Goal: Task Accomplishment & Management: Complete application form

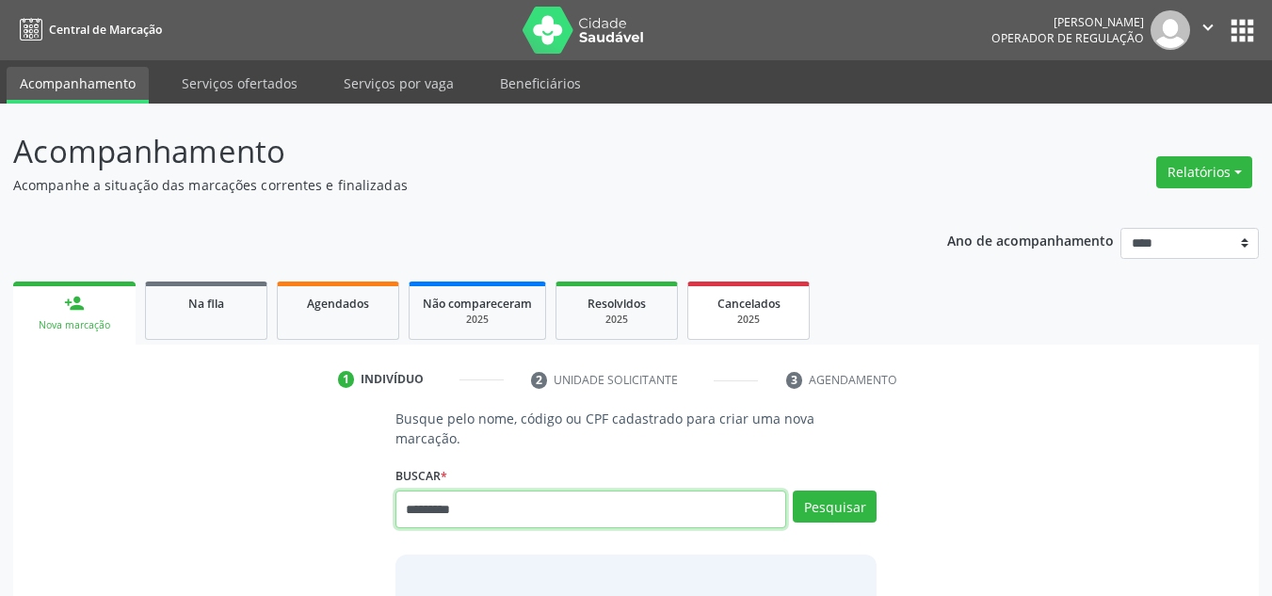
type input "*********"
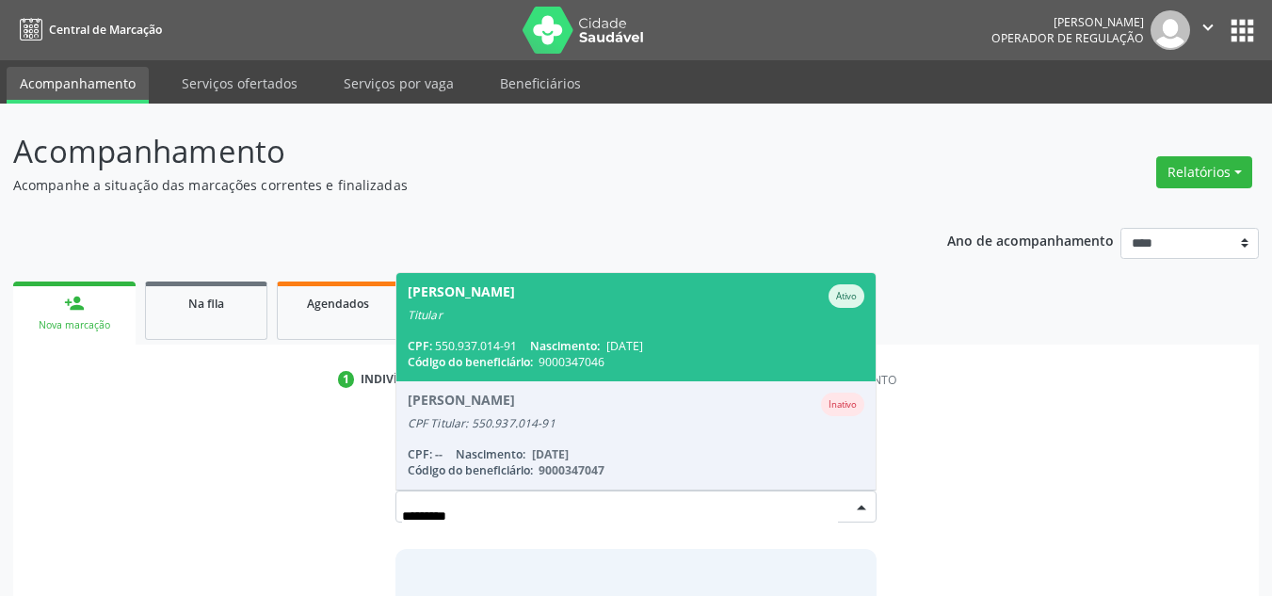
click at [694, 338] on div "CPF: 550.937.014-91 Nascimento: [DATE]" at bounding box center [637, 346] width 458 height 16
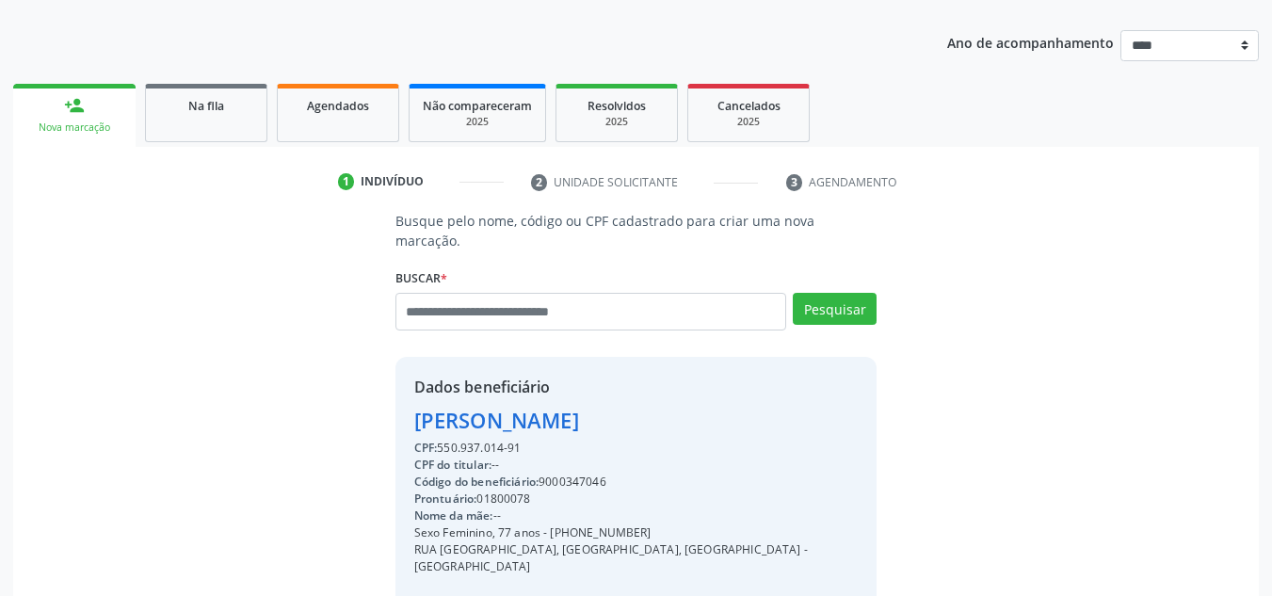
scroll to position [282, 0]
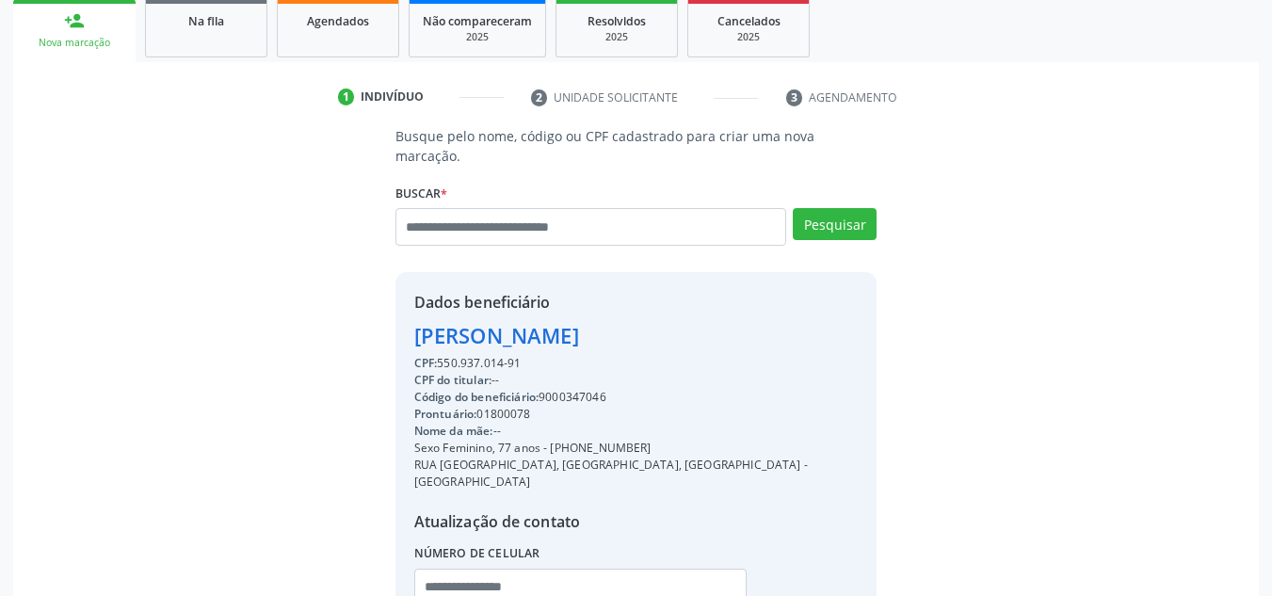
drag, startPoint x: 544, startPoint y: 428, endPoint x: 679, endPoint y: 426, distance: 134.6
click at [679, 426] on div "Dados beneficiário [PERSON_NAME] CPF: 550.937.014-91 CPF do titular: -- Código …" at bounding box center [636, 461] width 482 height 378
copy div "- [PHONE_NUMBER]"
click at [575, 569] on input "text" at bounding box center [580, 588] width 333 height 38
paste input "**********"
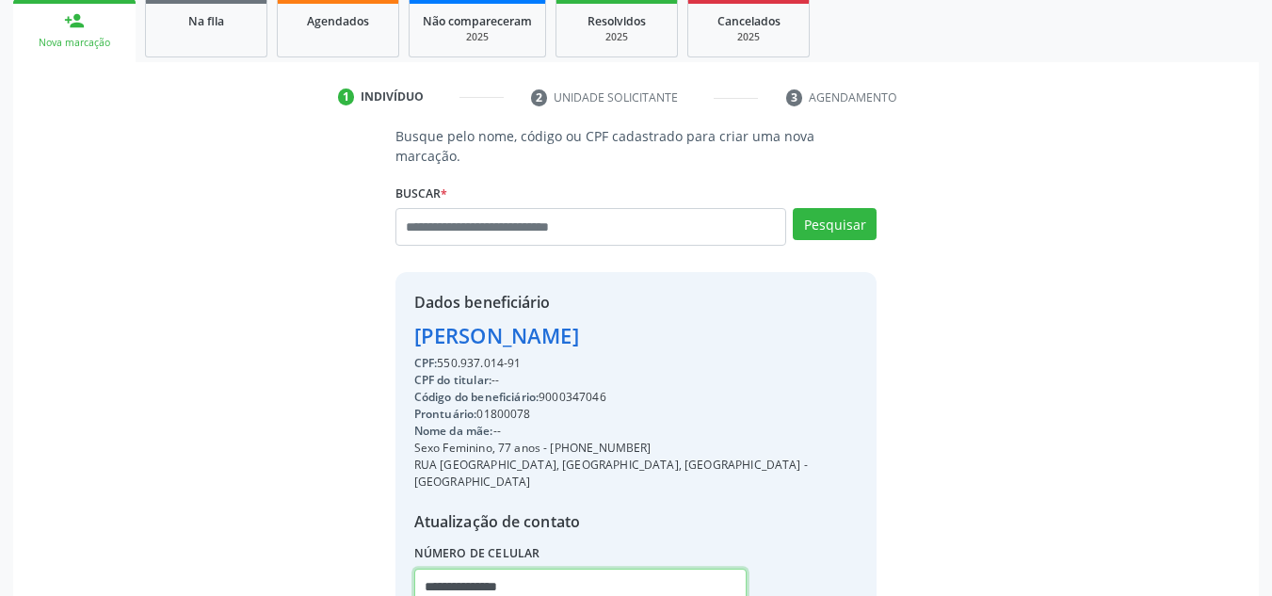
type input "**********"
click at [595, 389] on div "Código do beneficiário: 9000347046" at bounding box center [636, 397] width 444 height 17
copy div "9000347046"
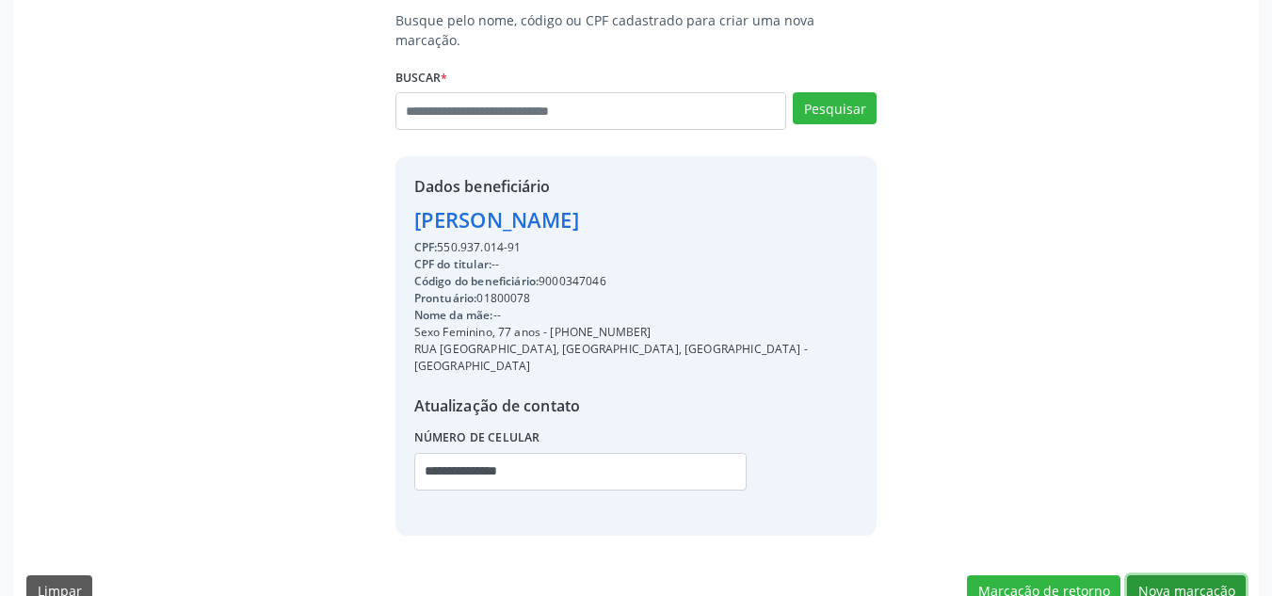
click at [1185, 575] on button "Nova marcação" at bounding box center [1186, 591] width 119 height 32
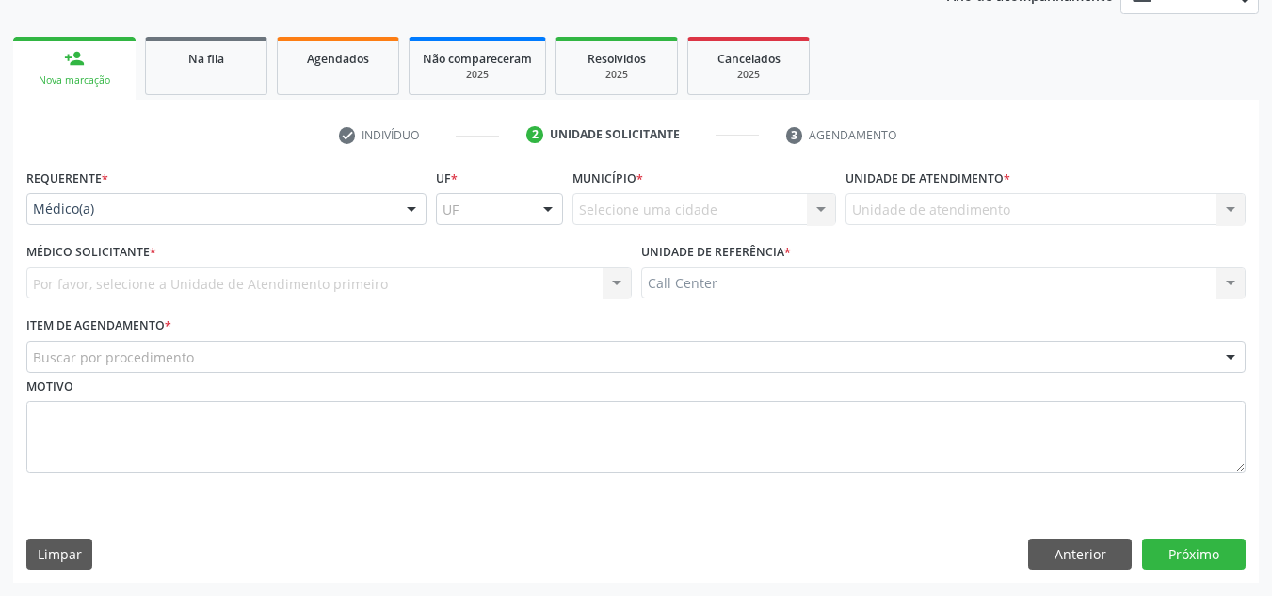
scroll to position [245, 0]
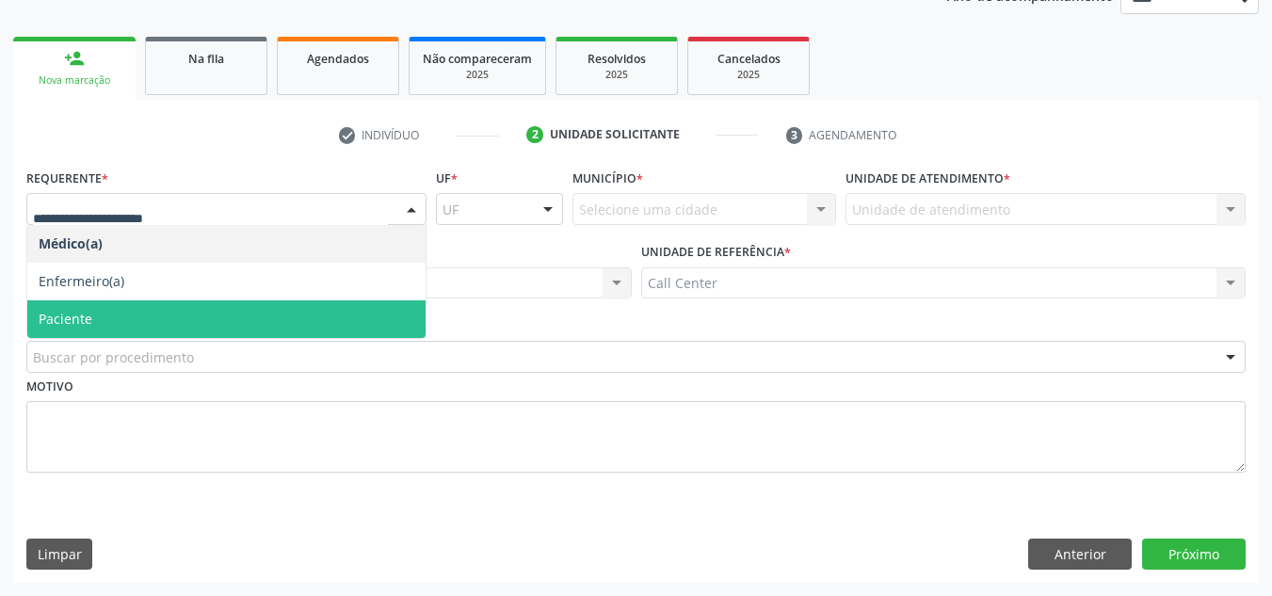
click at [134, 313] on span "Paciente" at bounding box center [226, 319] width 398 height 38
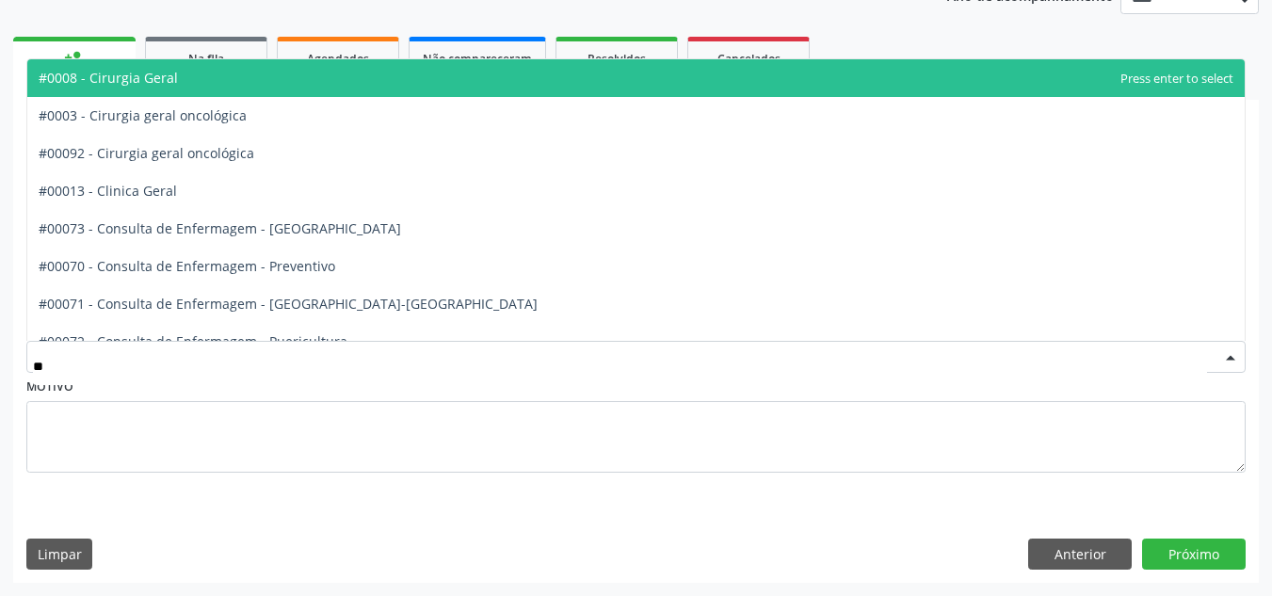
type input "***"
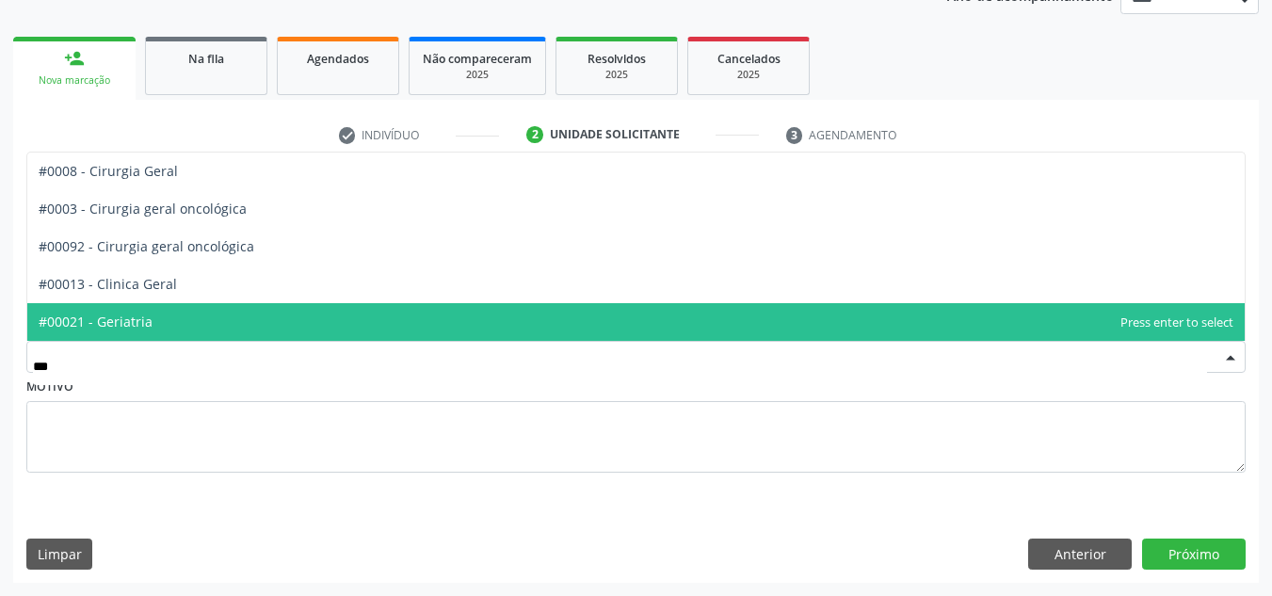
click at [141, 314] on span "#00021 - Geriatria" at bounding box center [96, 322] width 114 height 18
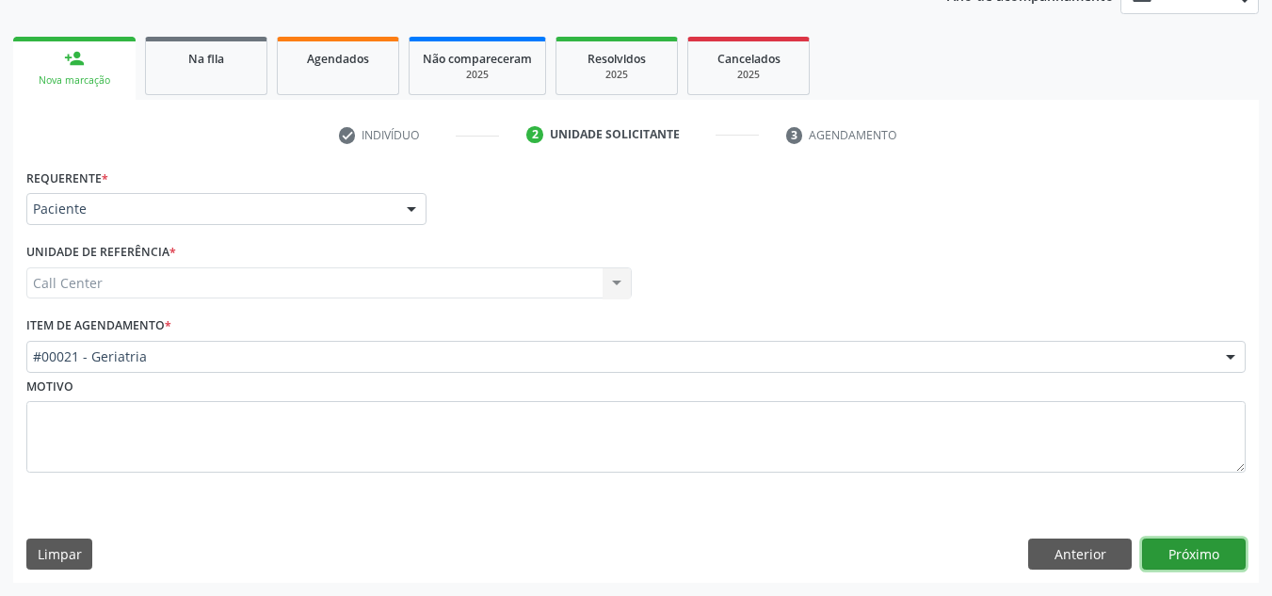
click at [1232, 548] on button "Próximo" at bounding box center [1194, 555] width 104 height 32
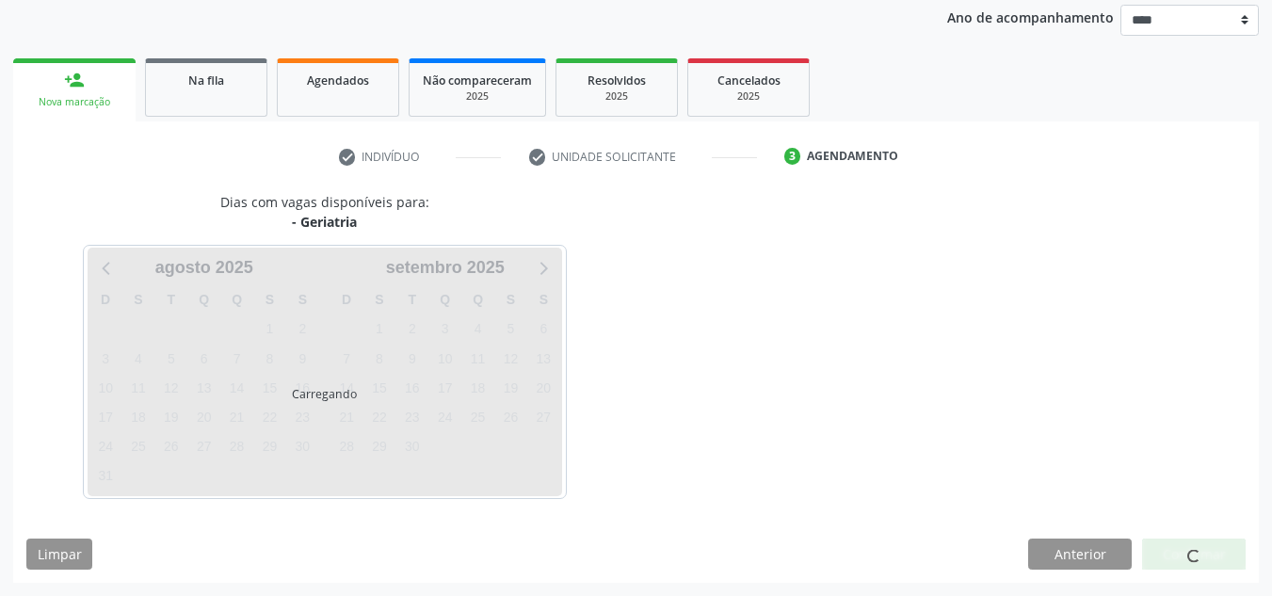
scroll to position [223, 0]
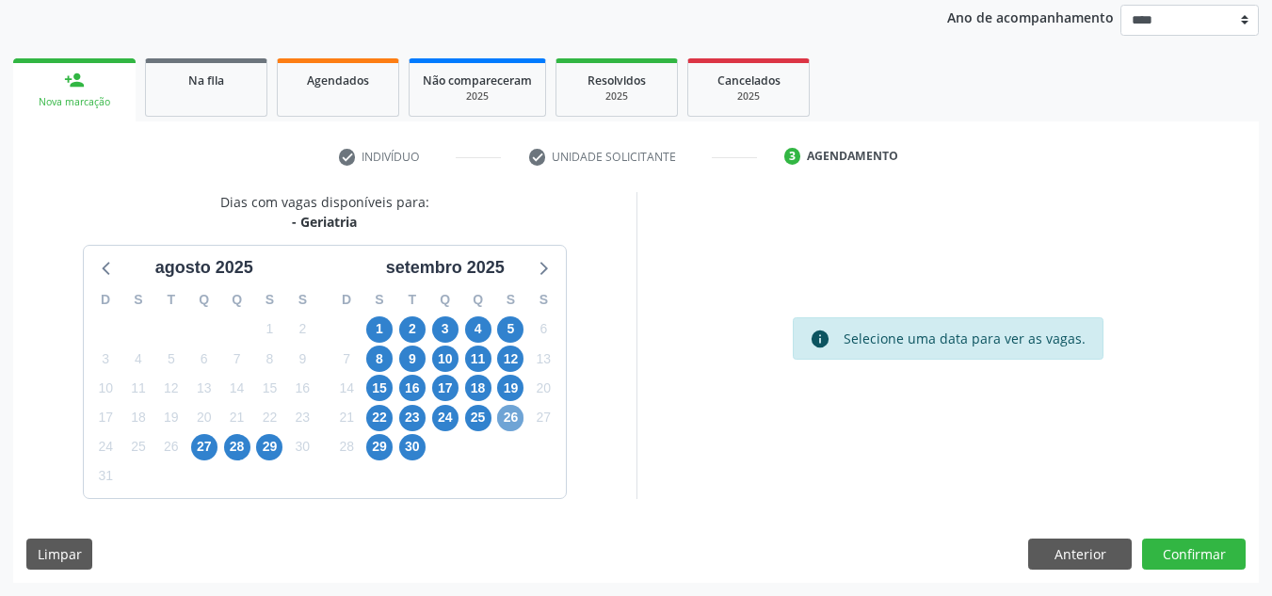
click at [518, 414] on span "26" at bounding box center [510, 418] width 26 height 26
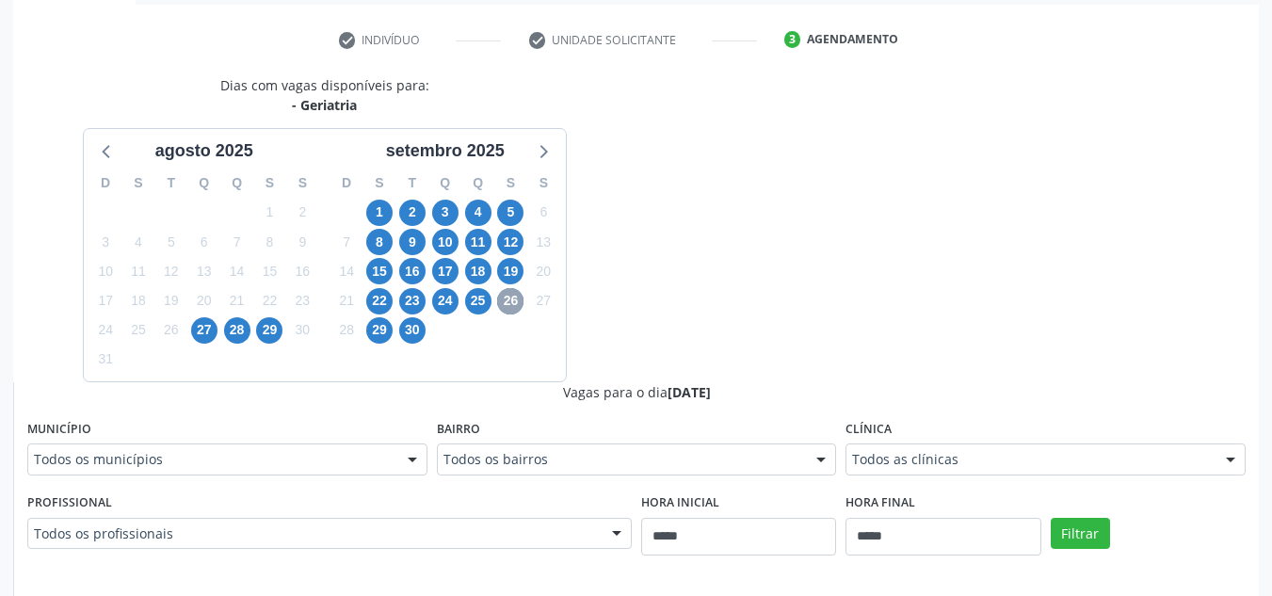
scroll to position [411, 0]
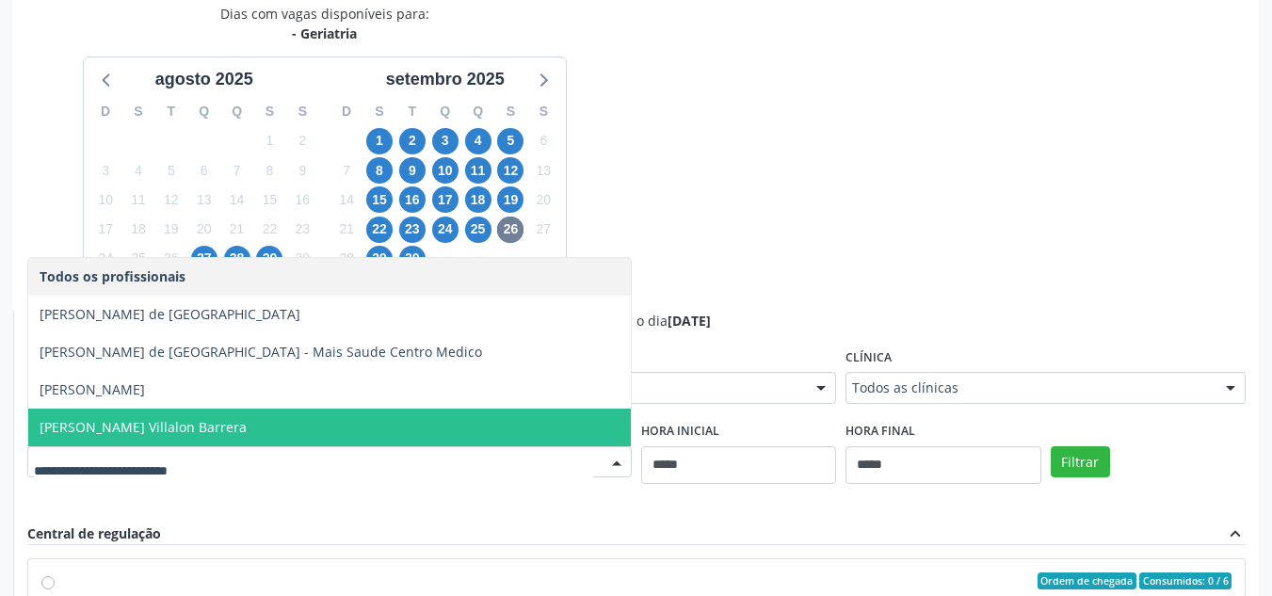
click at [200, 428] on span "Odis Nelson Villalon Barrera" at bounding box center [143, 427] width 207 height 18
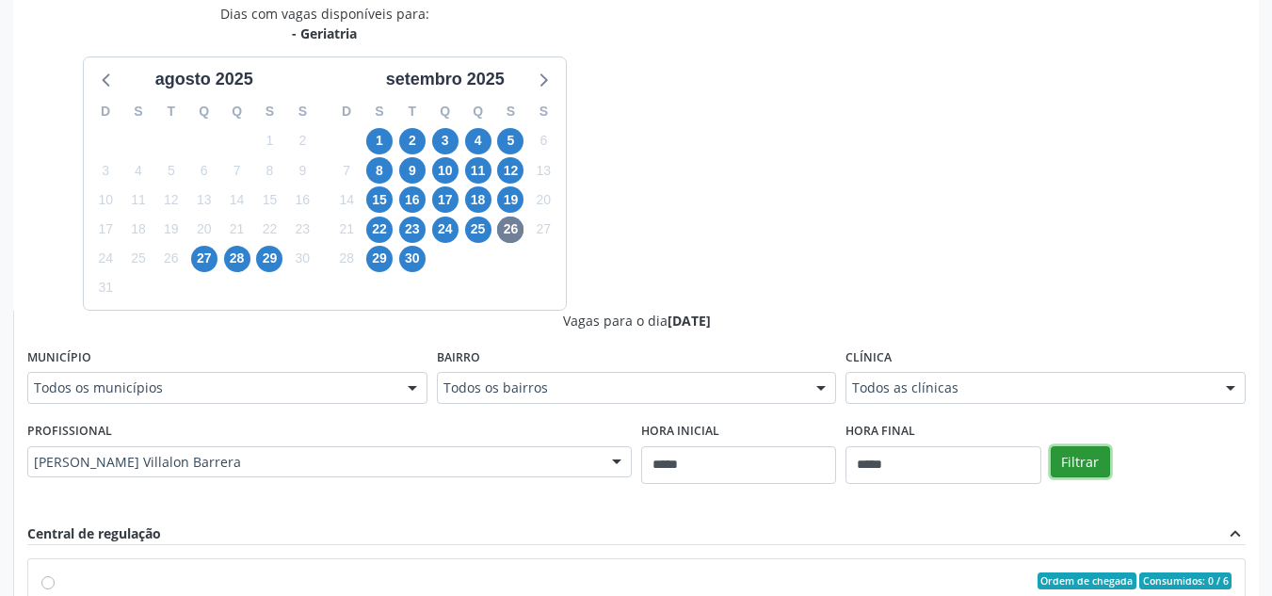
click at [1052, 460] on button "Filtrar" at bounding box center [1080, 462] width 59 height 32
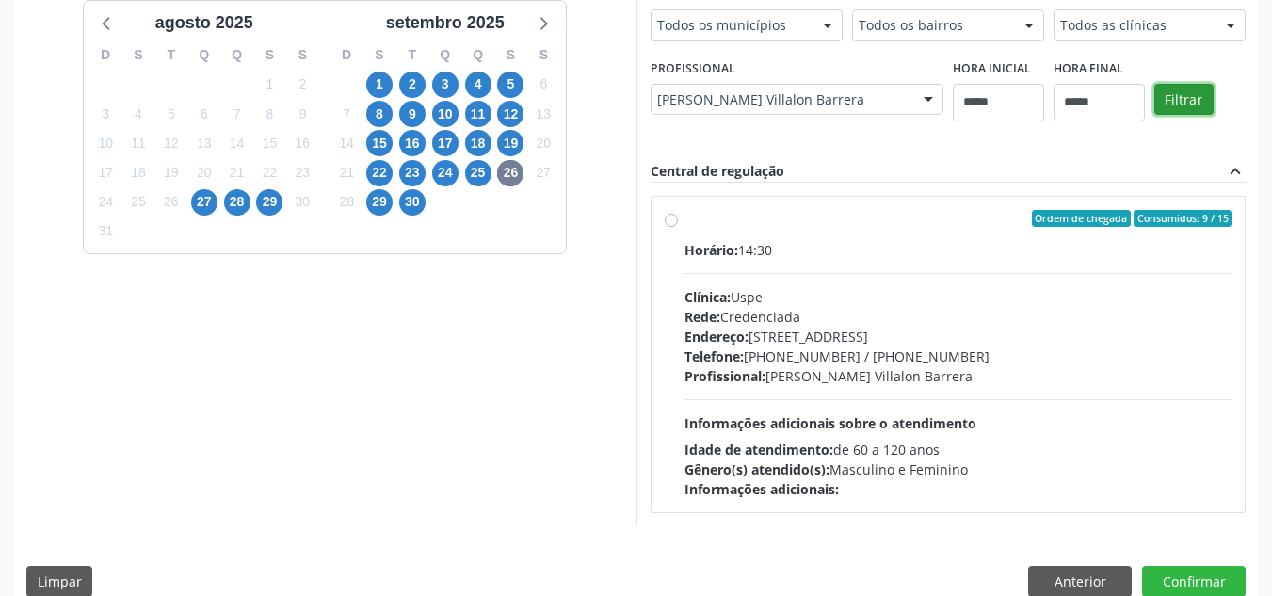
scroll to position [495, 0]
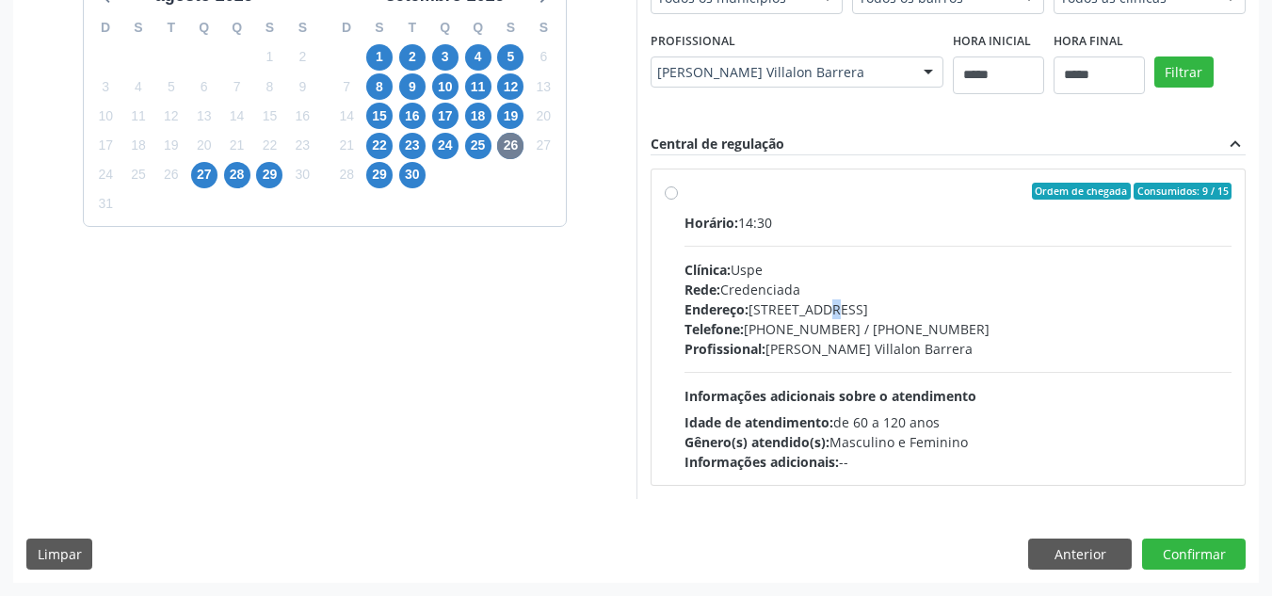
click at [827, 317] on div "Endereço: Rua do Espinheiro, nº 71, Espinheiro, Recife - PE" at bounding box center [958, 309] width 548 height 20
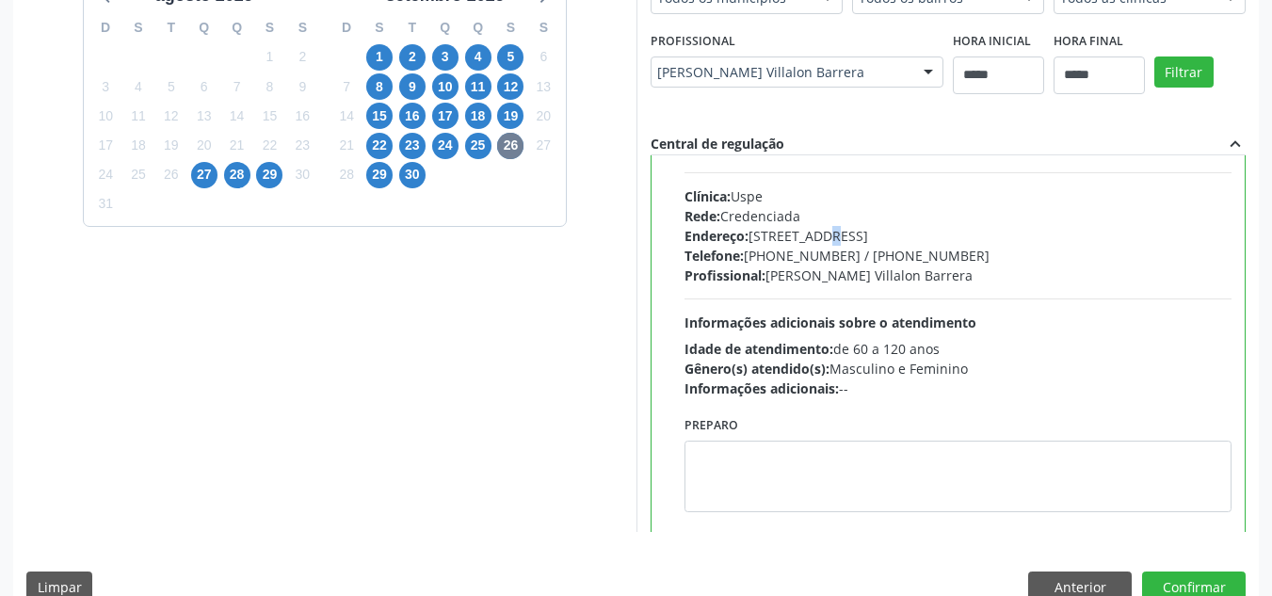
scroll to position [93, 0]
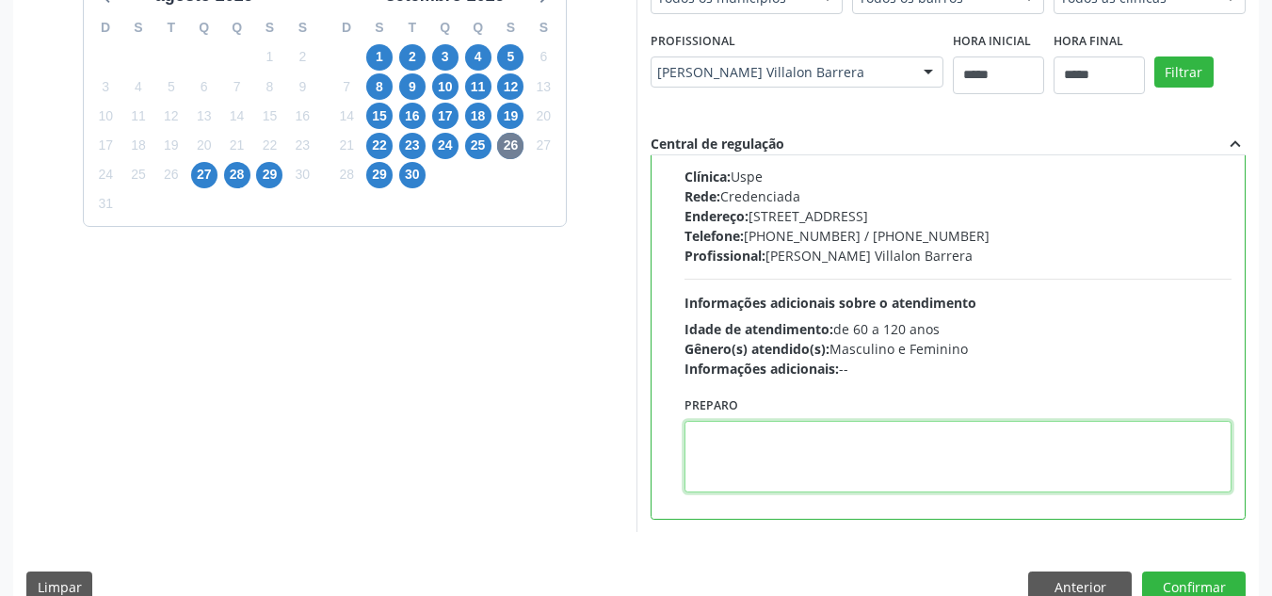
click at [852, 450] on textarea at bounding box center [958, 457] width 548 height 72
paste textarea "**********"
type textarea "**********"
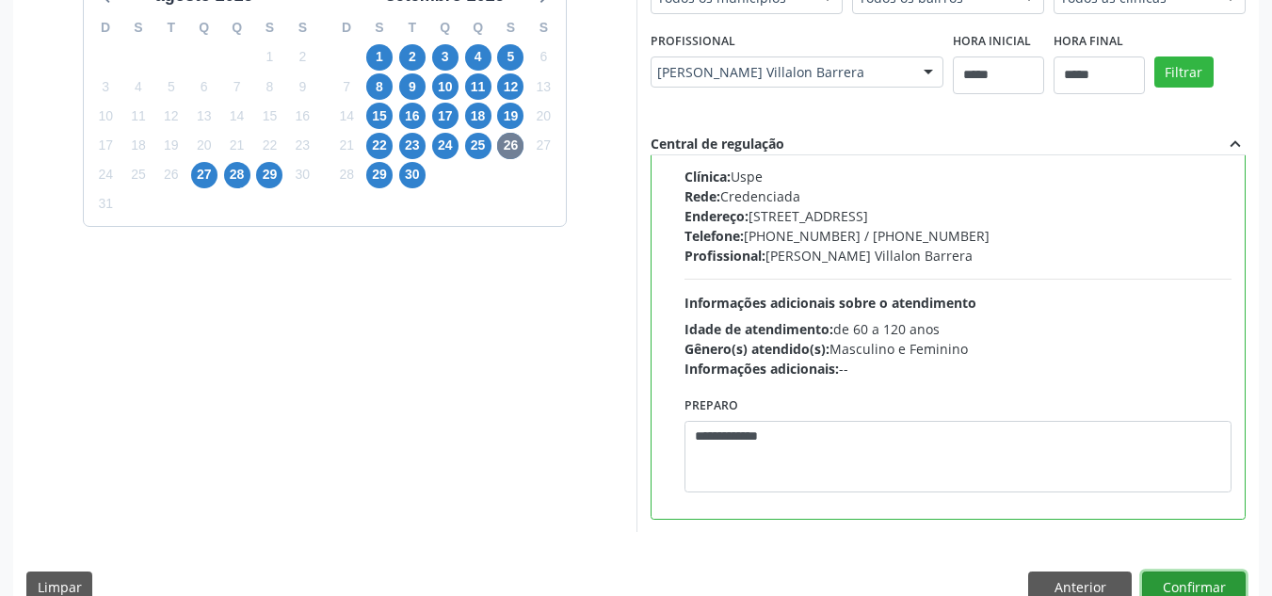
click at [1210, 576] on button "Confirmar" at bounding box center [1194, 587] width 104 height 32
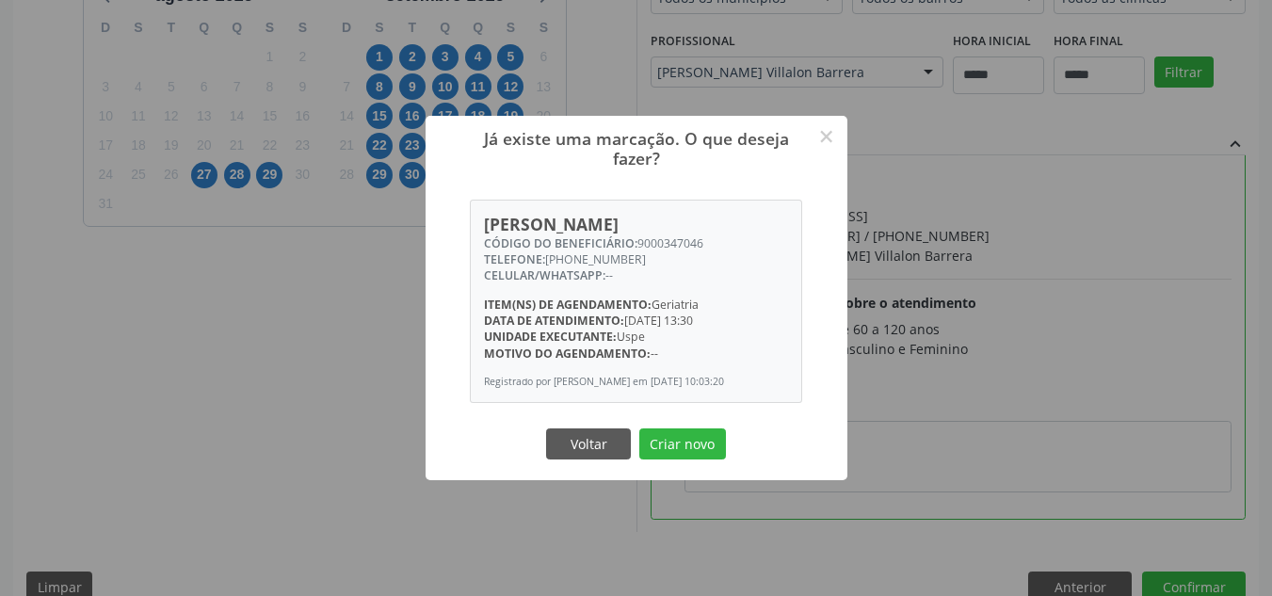
click at [684, 235] on div "CÓDIGO DO BENEFICIÁRIO: 9000347046" at bounding box center [636, 243] width 304 height 16
copy div "9000347046"
click at [703, 455] on button "Criar novo" at bounding box center [682, 444] width 87 height 32
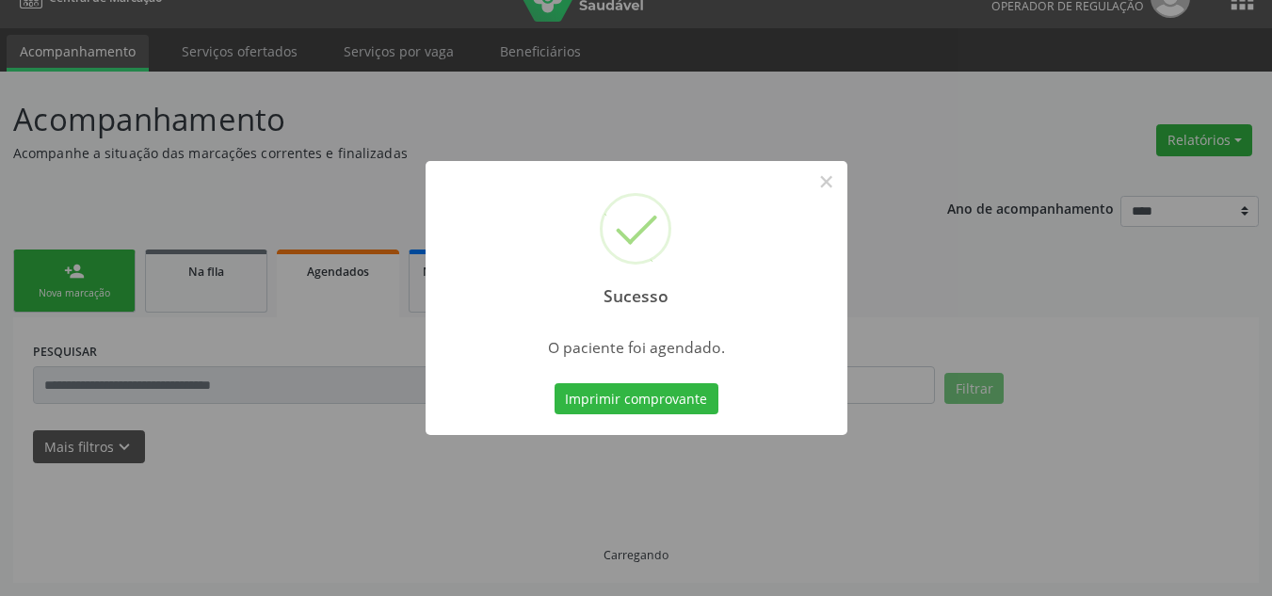
scroll to position [32, 0]
click at [660, 394] on button "Imprimir comprovante" at bounding box center [637, 399] width 164 height 32
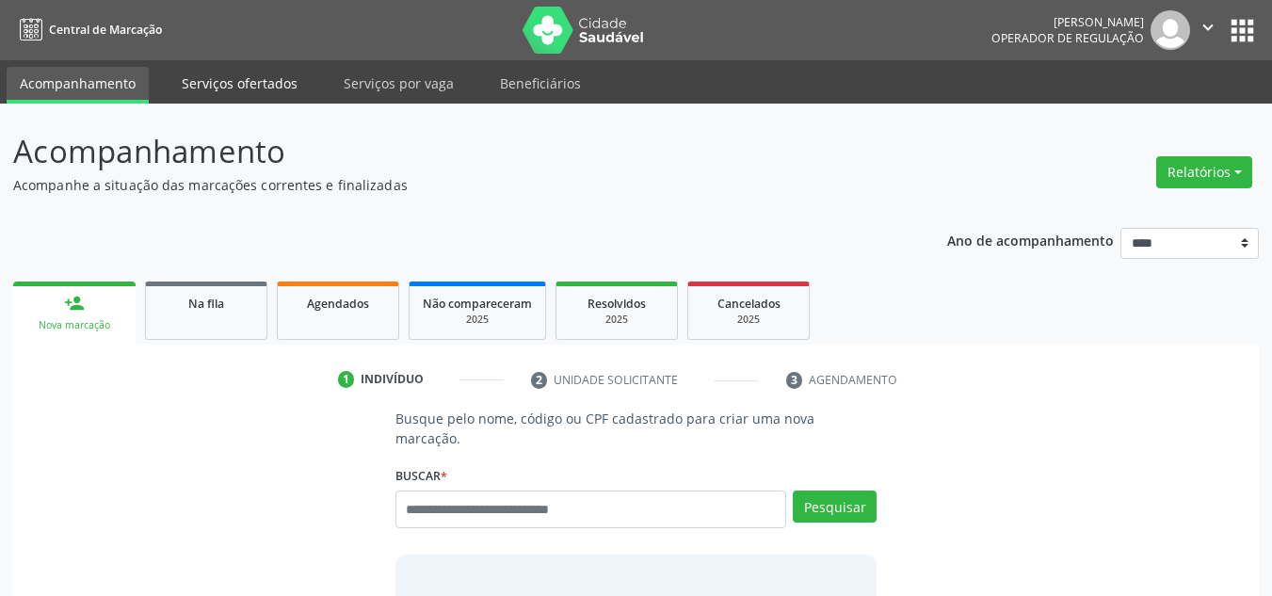
drag, startPoint x: 284, startPoint y: 80, endPoint x: 289, endPoint y: 88, distance: 9.7
click at [284, 79] on link "Serviços ofertados" at bounding box center [240, 83] width 142 height 33
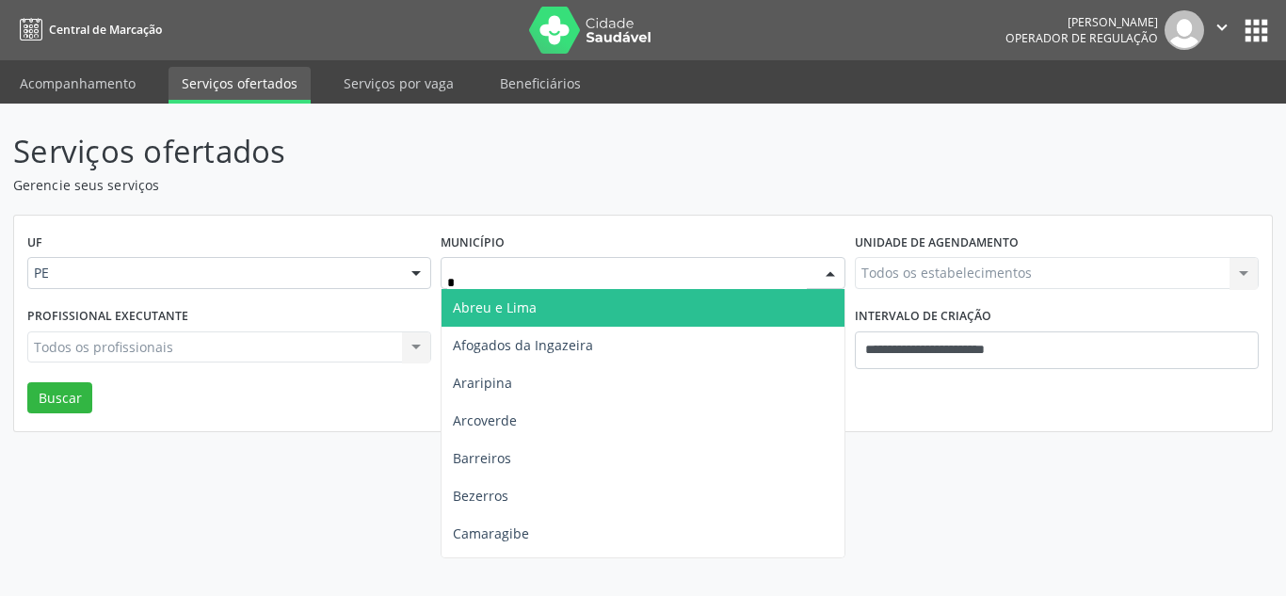
type input "**"
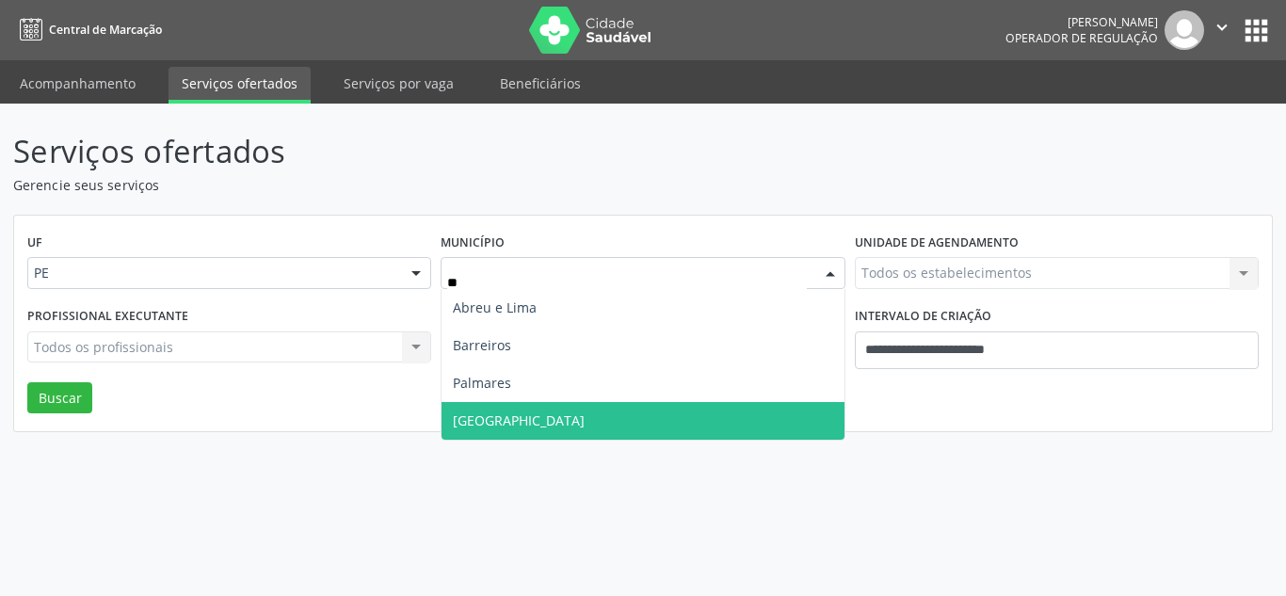
click at [533, 412] on span "Recife" at bounding box center [643, 421] width 402 height 38
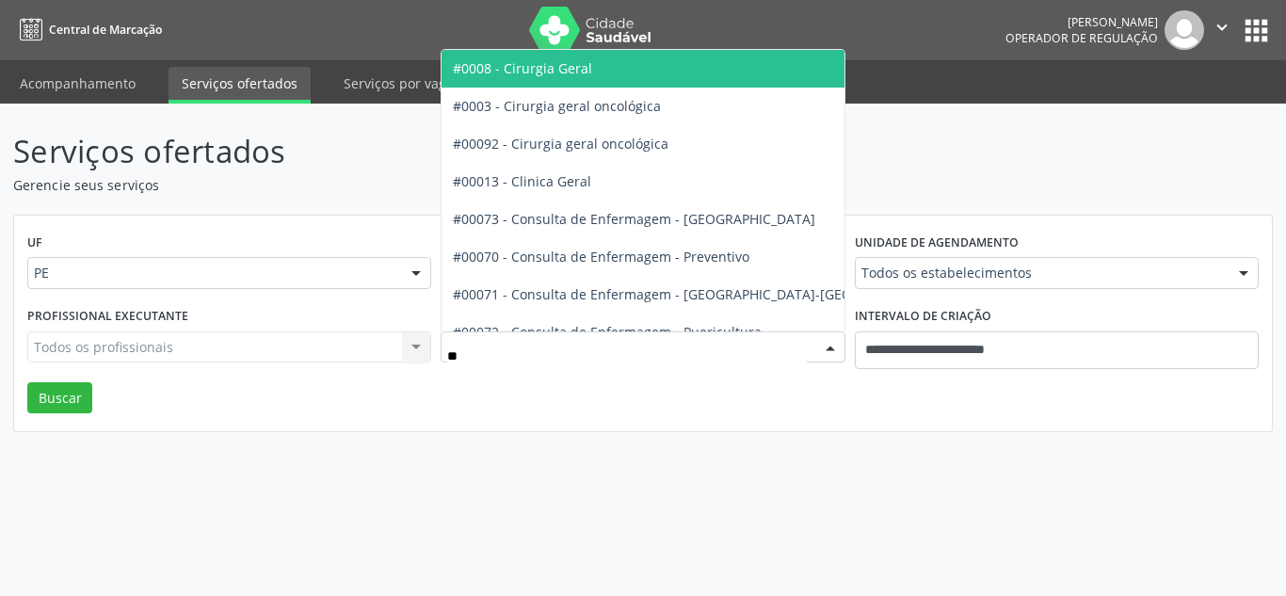
type input "***"
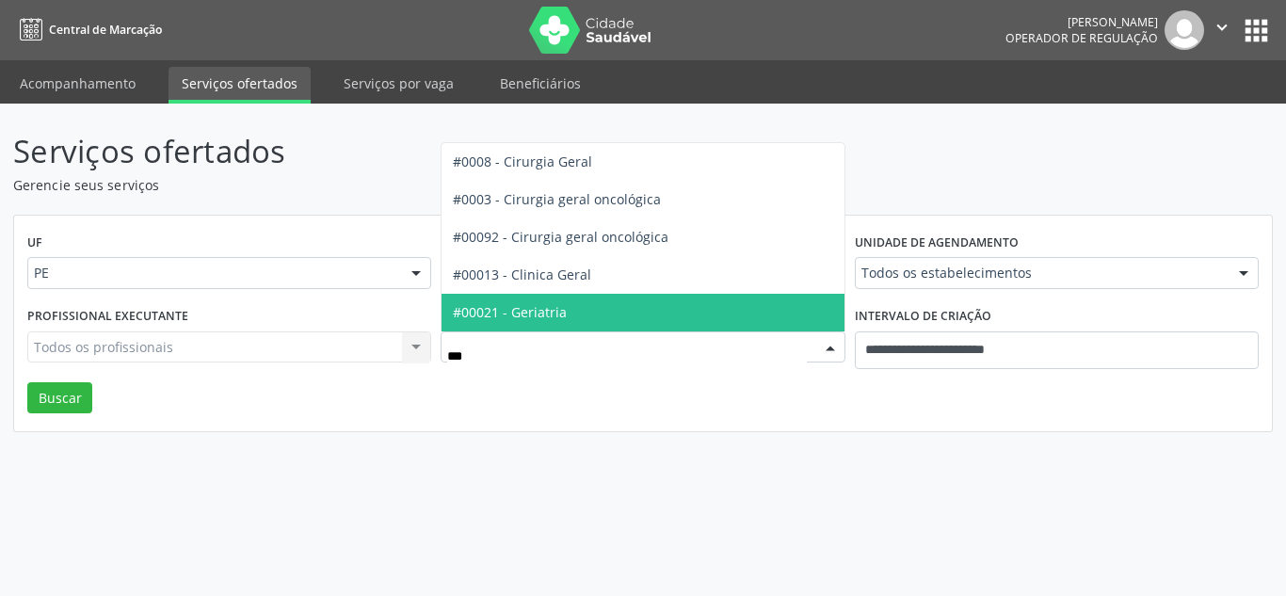
click at [548, 312] on span "#00021 - Geriatria" at bounding box center [510, 312] width 114 height 18
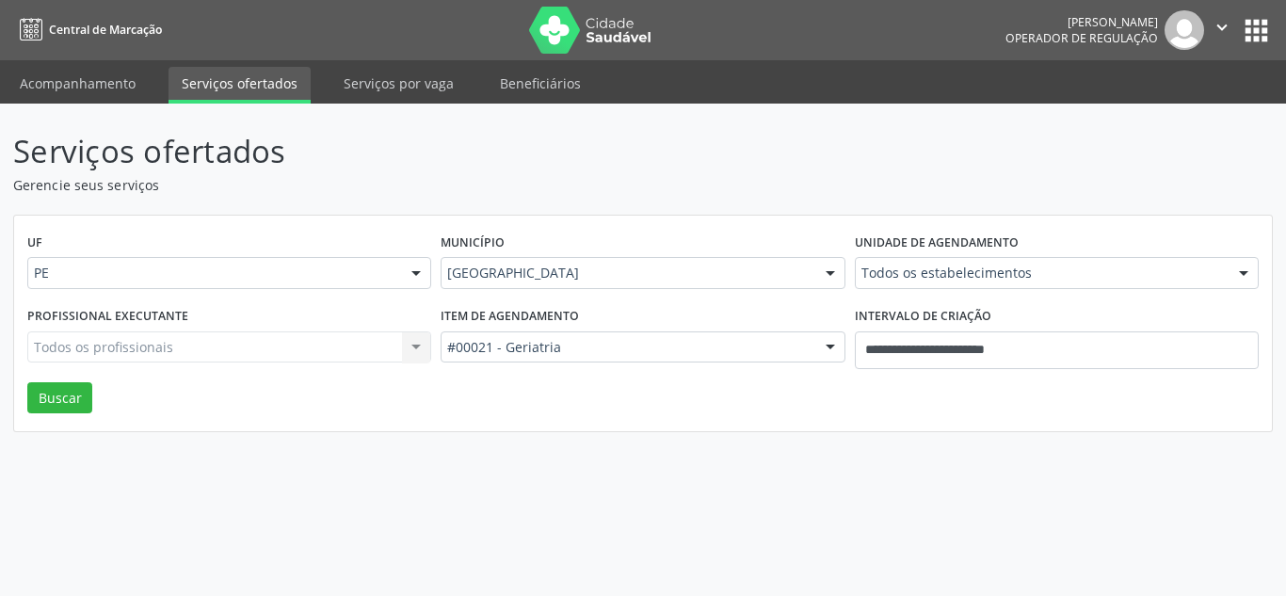
click at [1069, 185] on header "Serviços ofertados Gerencie seus serviços" at bounding box center [643, 161] width 1260 height 67
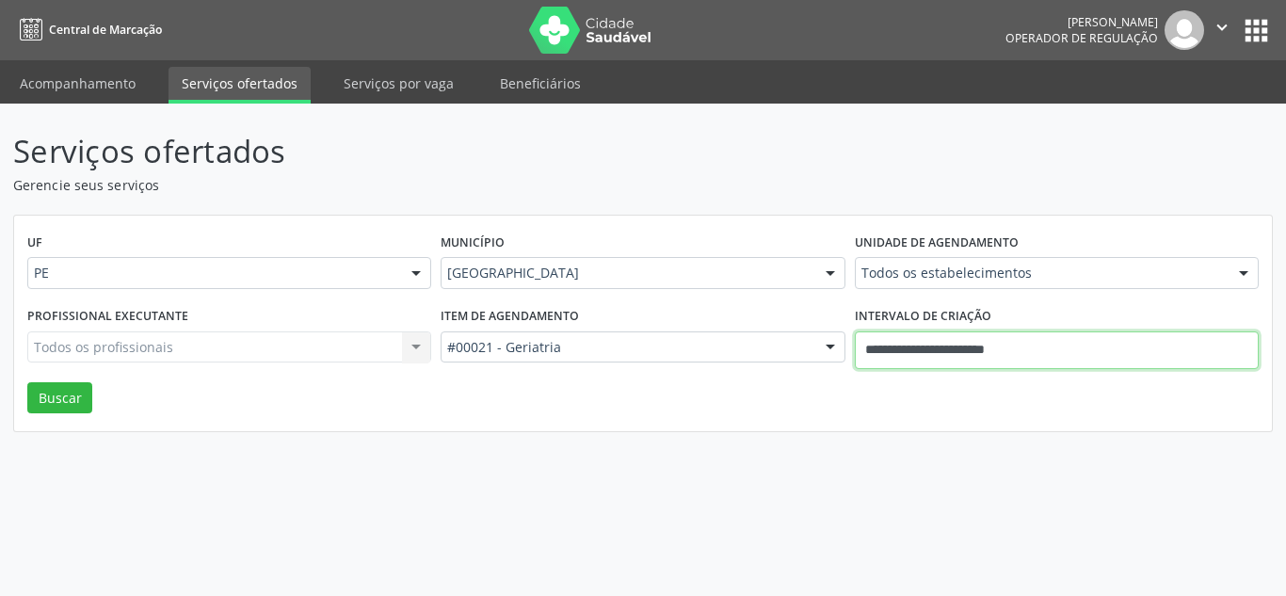
click at [1096, 341] on input "**********" at bounding box center [1057, 350] width 404 height 38
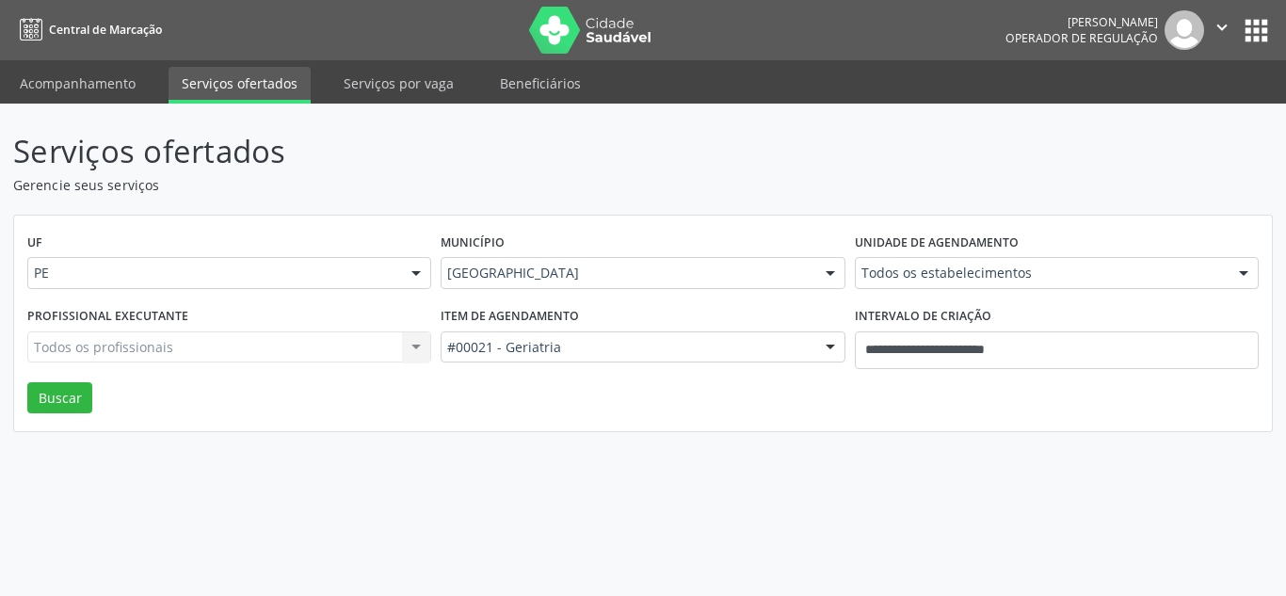
click at [777, 152] on p "Serviços ofertados" at bounding box center [454, 151] width 882 height 47
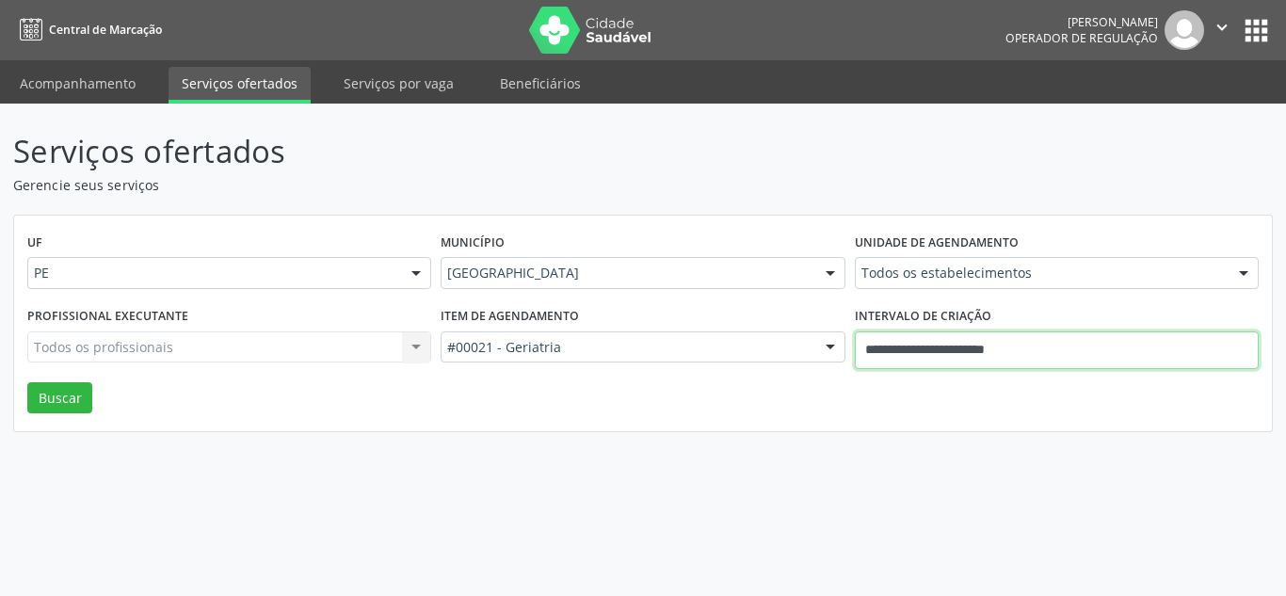
click at [1065, 338] on input "**********" at bounding box center [1057, 350] width 404 height 38
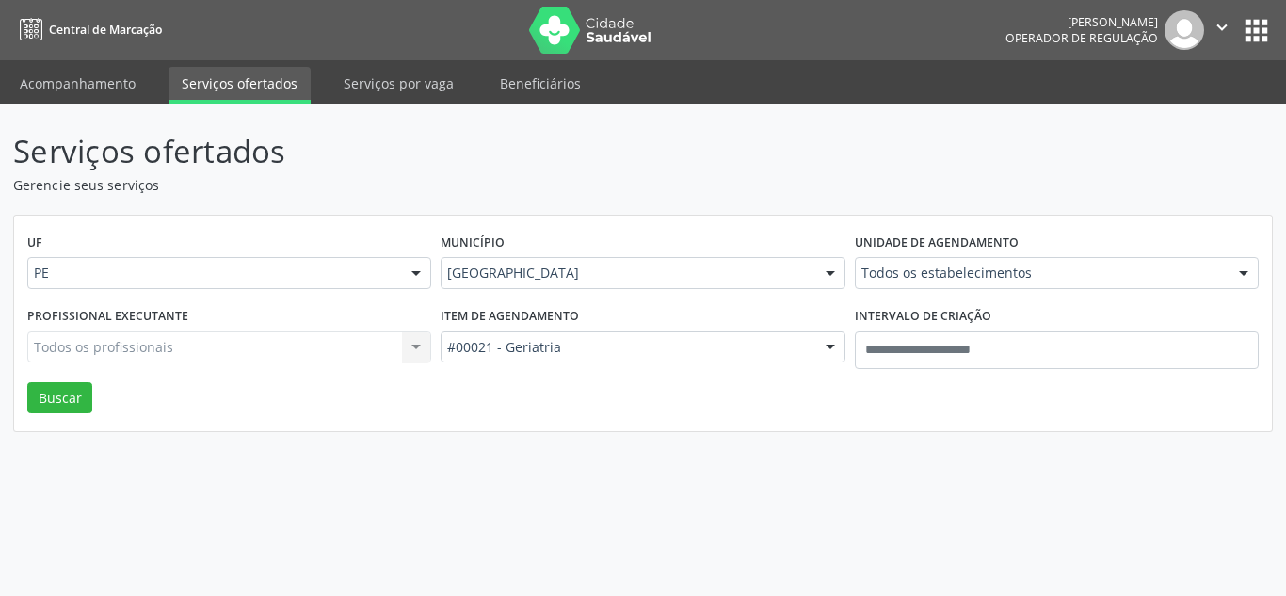
click at [790, 236] on div "Município Recife Todas as cidades Abreu e Lima Afogados da Ingazeira Araripina …" at bounding box center [642, 265] width 413 height 73
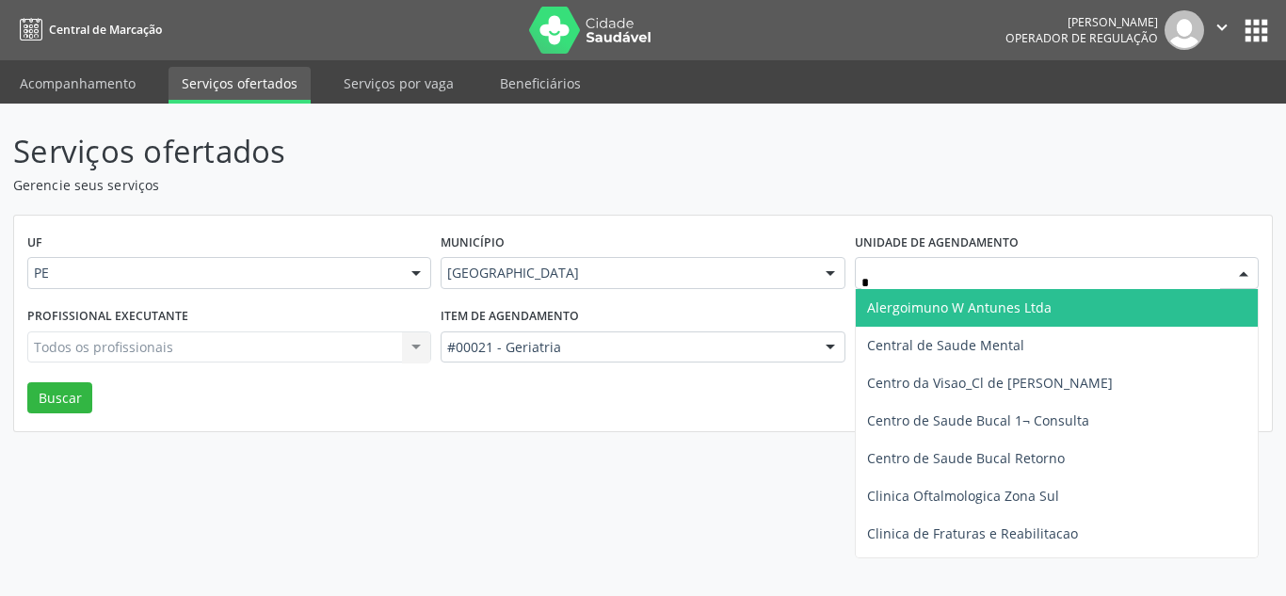
type input "**"
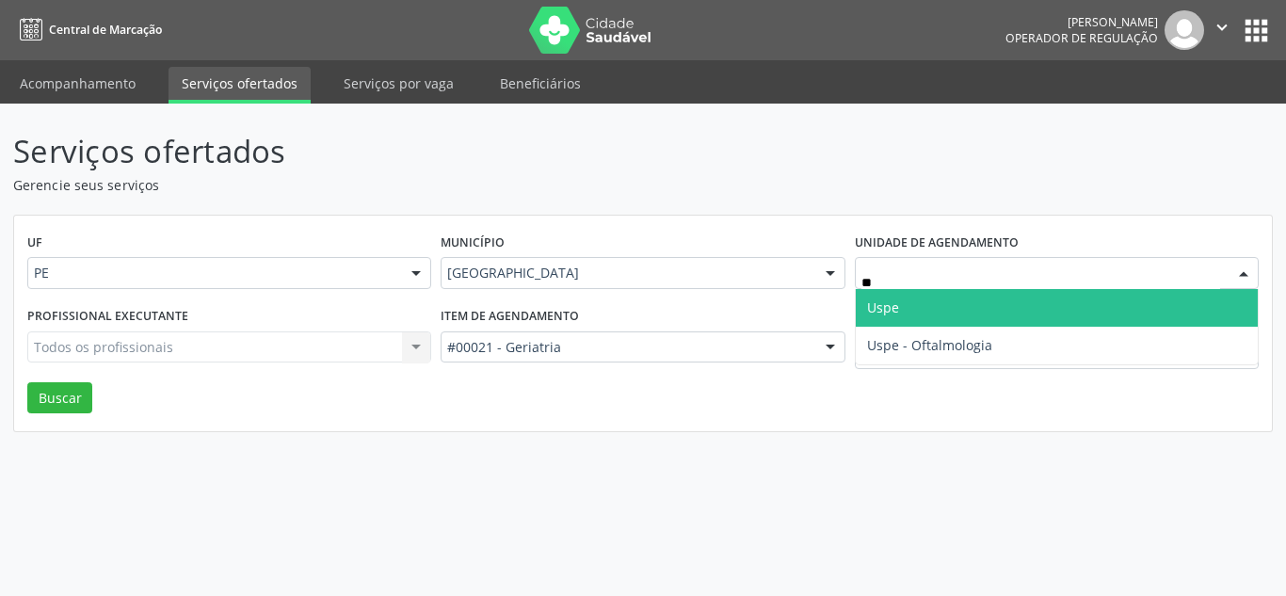
click at [887, 302] on span "Uspe" at bounding box center [883, 307] width 32 height 18
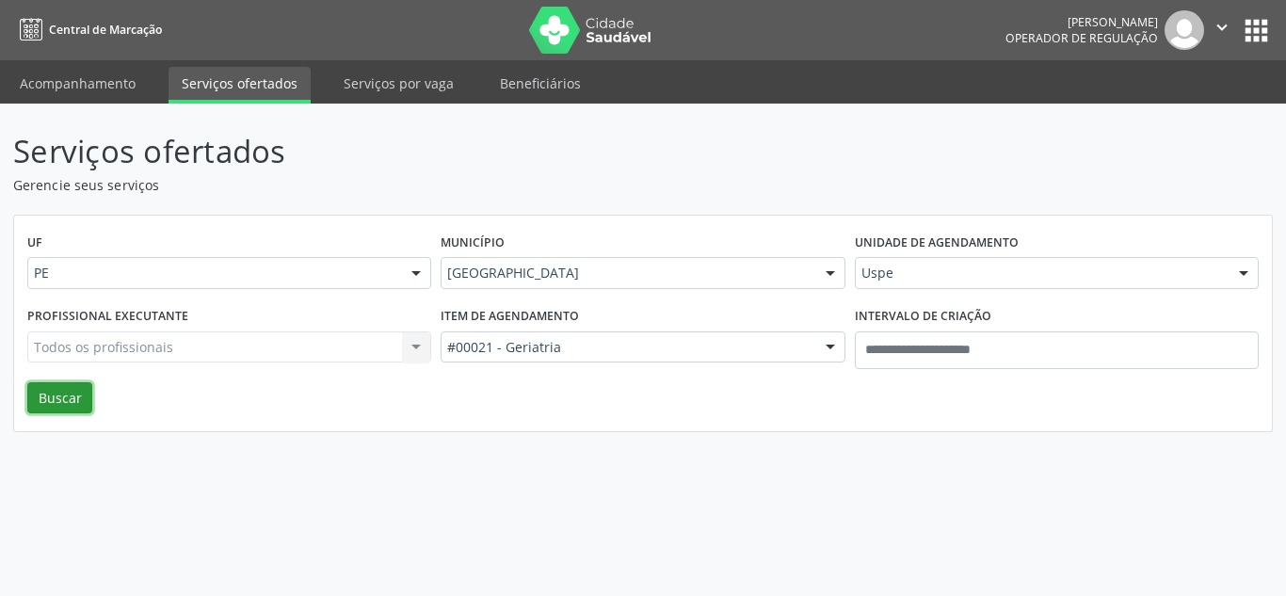
click at [47, 389] on button "Buscar" at bounding box center [59, 398] width 65 height 32
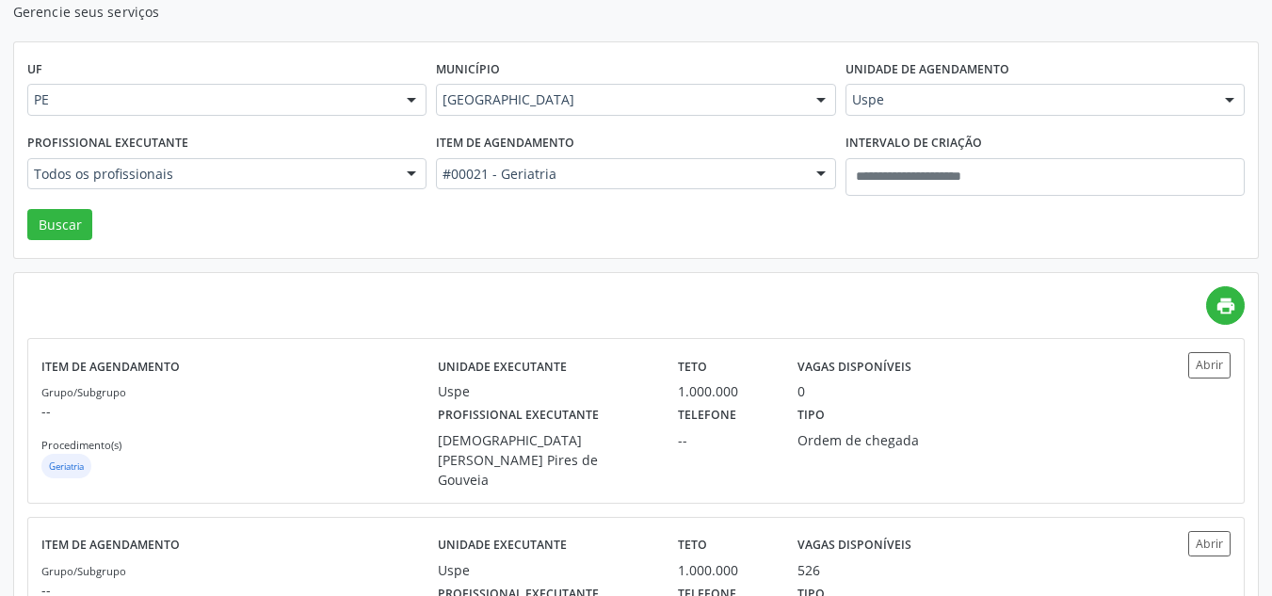
scroll to position [68, 0]
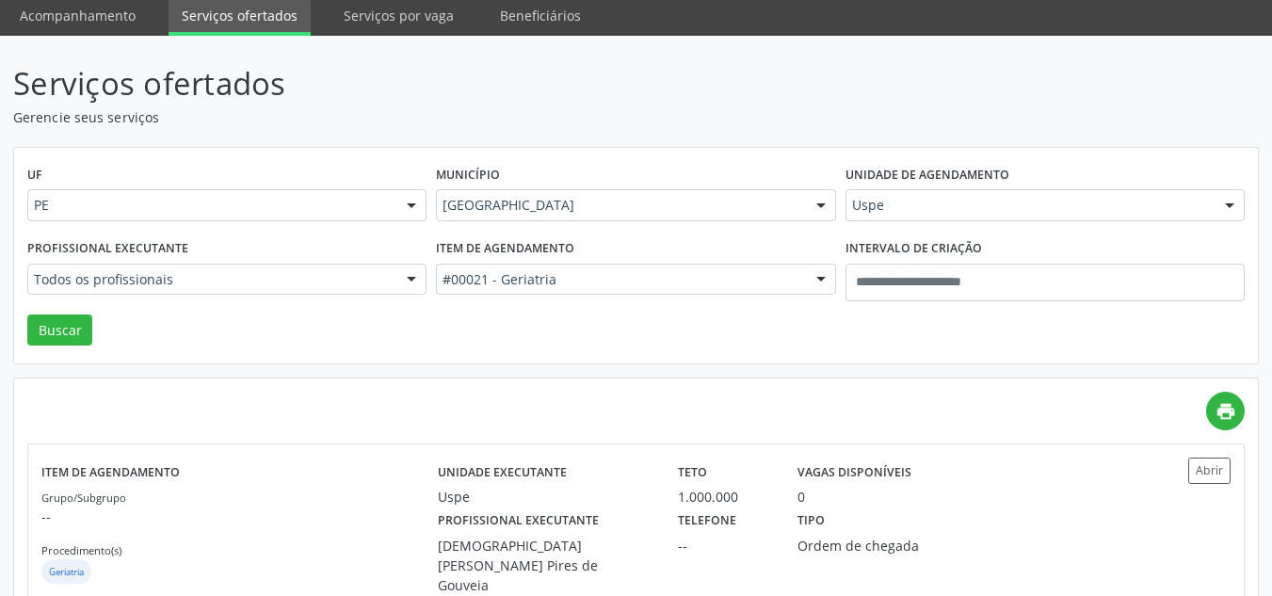
click at [453, 108] on p "Gerencie seus serviços" at bounding box center [449, 117] width 872 height 20
click at [759, 121] on p "Gerencie seus serviços" at bounding box center [449, 117] width 872 height 20
click at [926, 149] on div "UF PE PE Nenhum resultado encontrado para: " " Não há nenhuma opção para ser ex…" at bounding box center [636, 256] width 1244 height 217
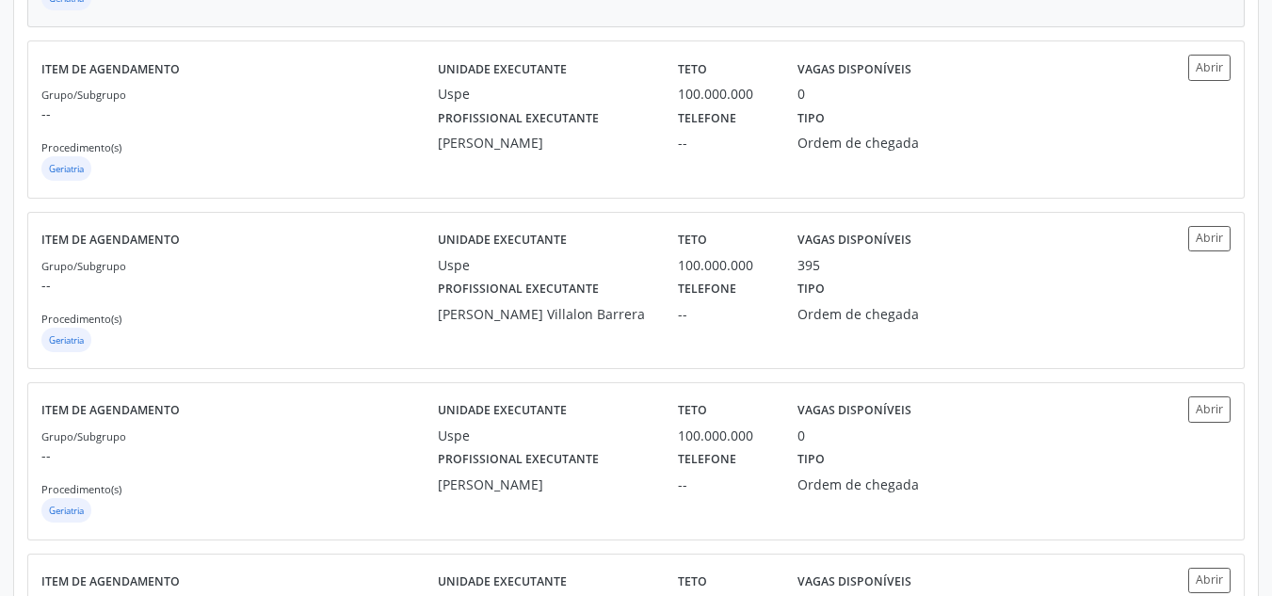
scroll to position [633, 0]
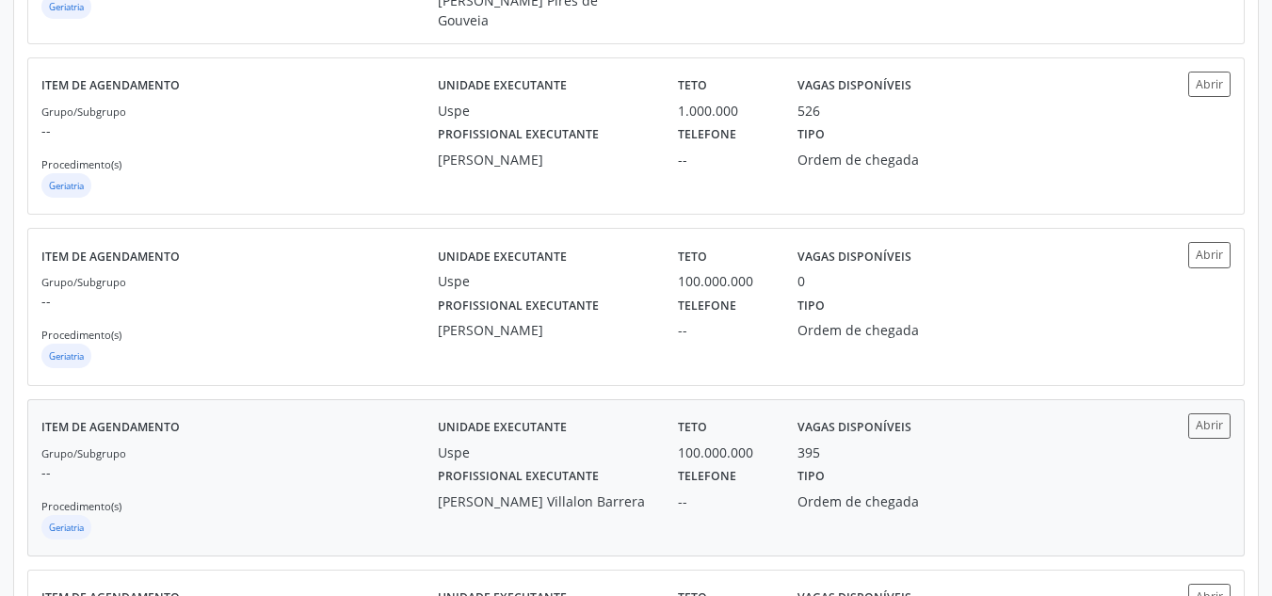
click at [709, 504] on div "Unidade executante Uspe Teto 100.000.000 Vagas disponíveis 395 Profissional exe…" at bounding box center [785, 477] width 694 height 129
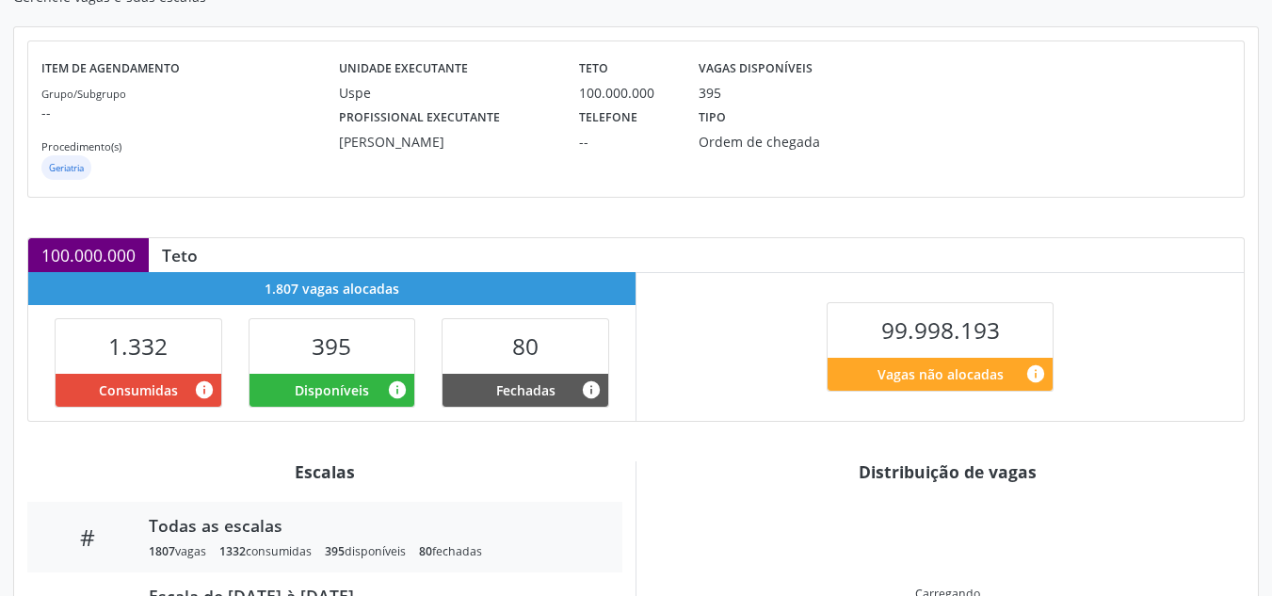
scroll to position [400, 0]
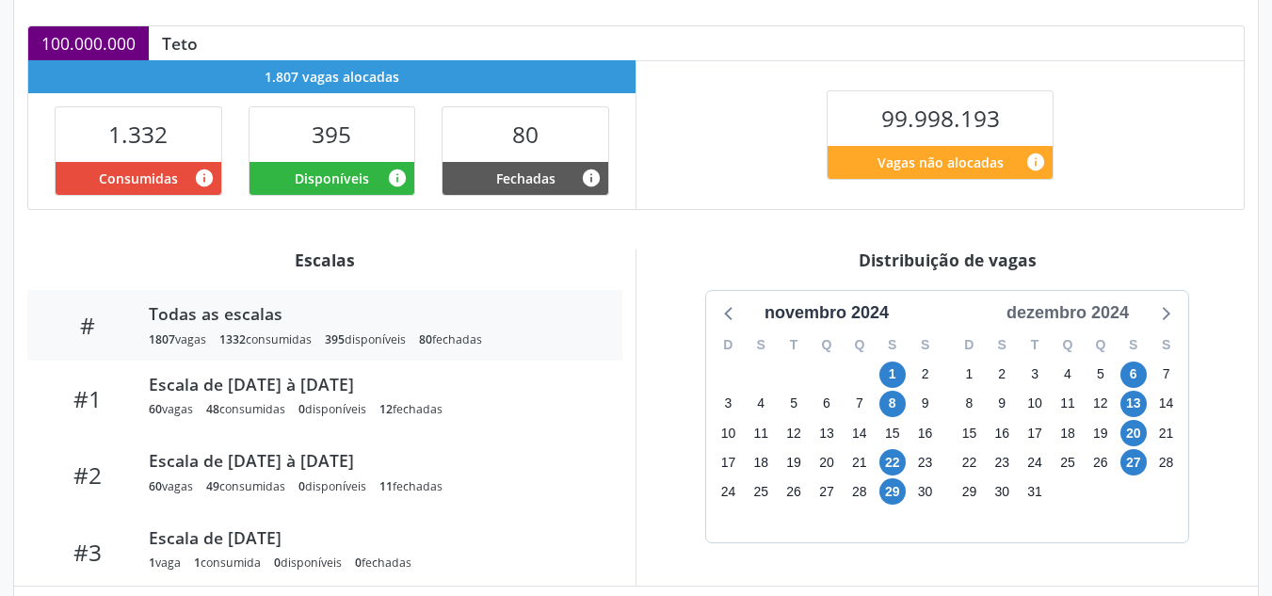
click at [1070, 317] on div "dezembro 2024" at bounding box center [1067, 312] width 137 height 25
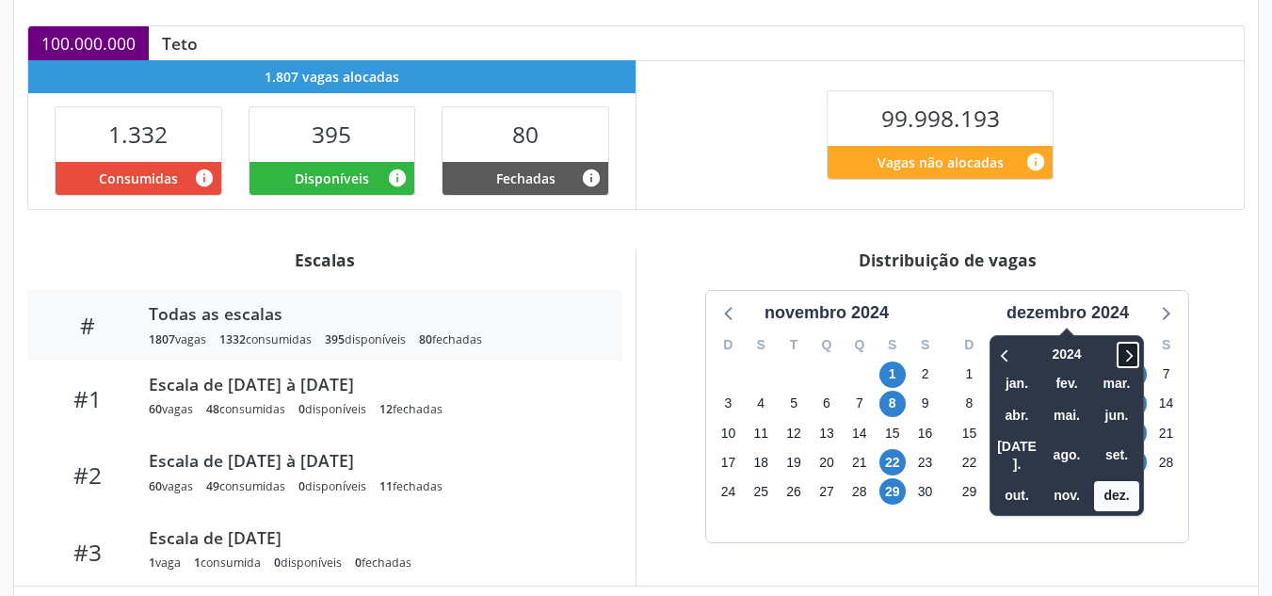
click at [1118, 344] on span at bounding box center [1128, 355] width 23 height 26
click at [1026, 481] on span "out." at bounding box center [1016, 495] width 45 height 29
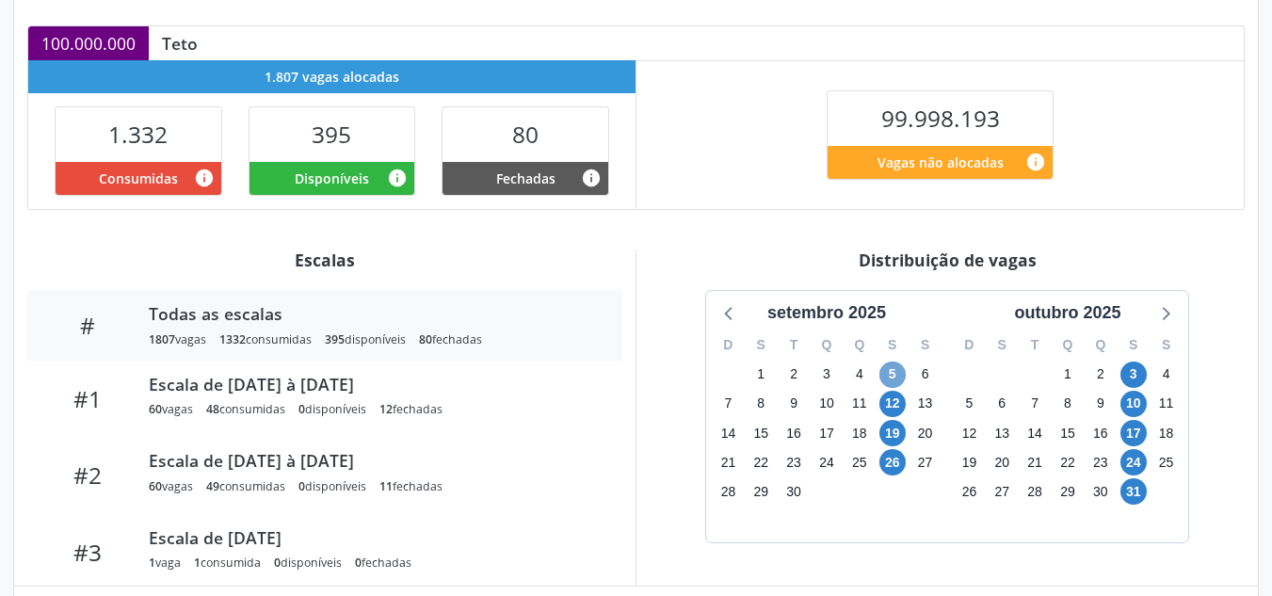
click at [897, 381] on span "5" at bounding box center [892, 375] width 26 height 26
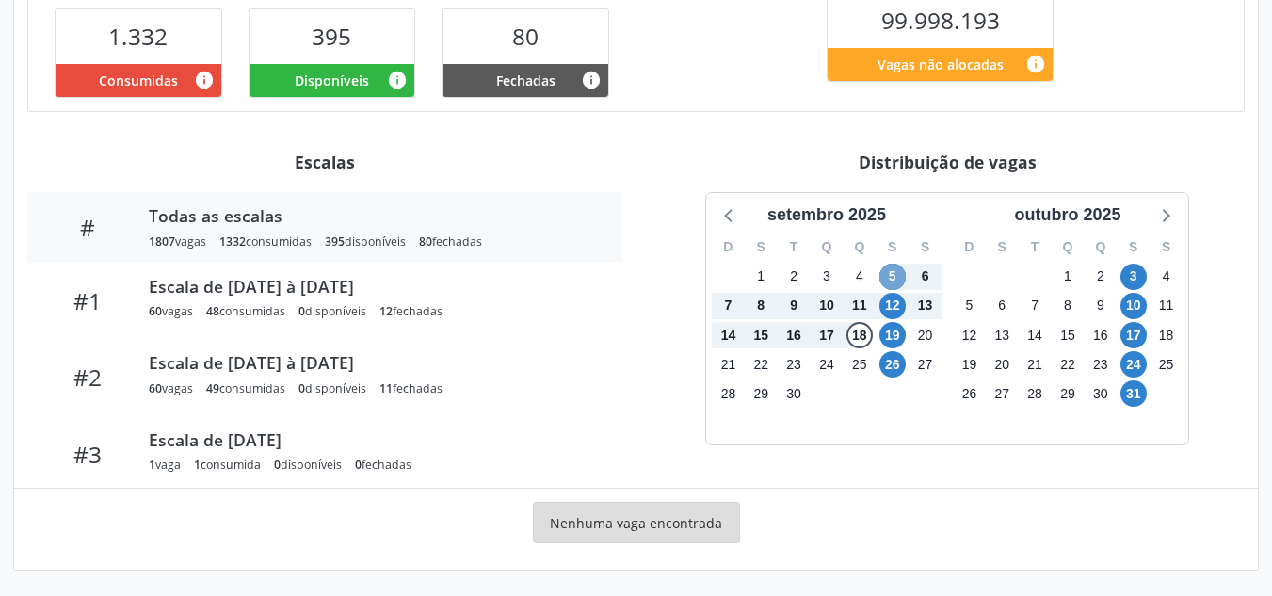
scroll to position [499, 0]
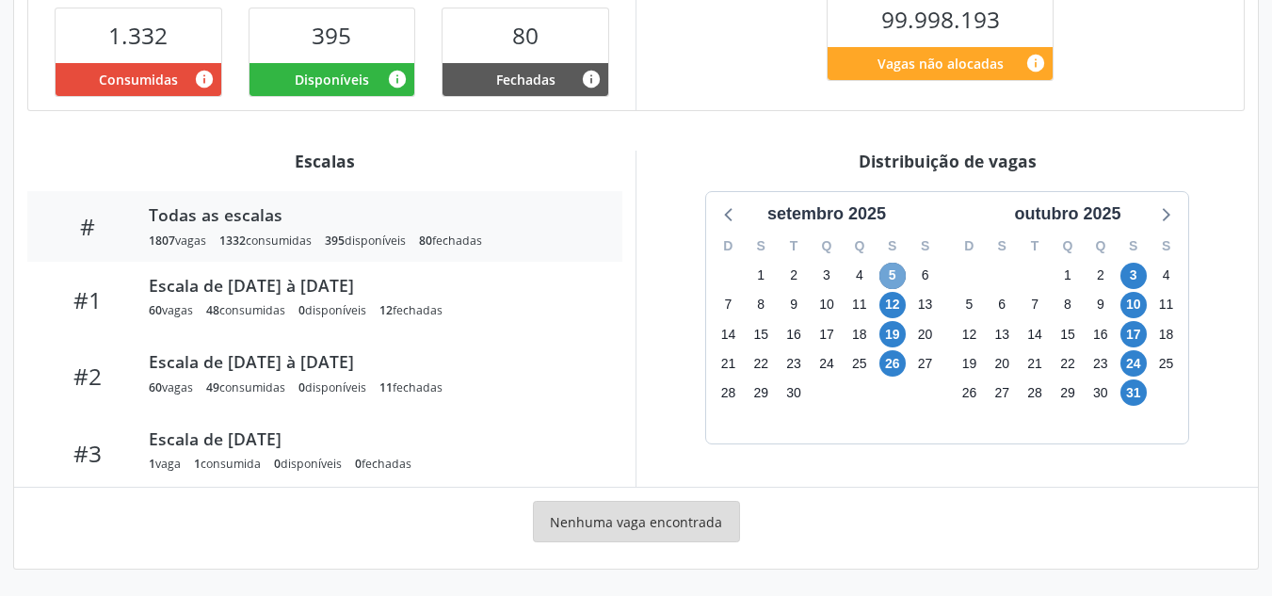
click at [893, 274] on span "5" at bounding box center [892, 276] width 26 height 26
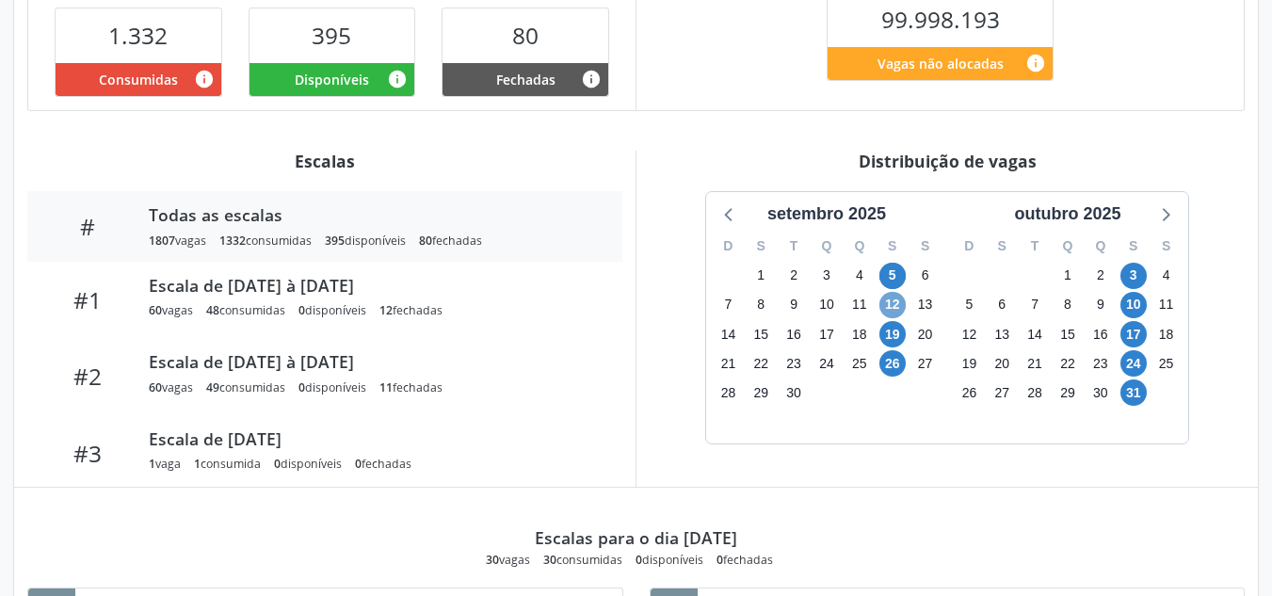
click at [894, 305] on span "12" at bounding box center [892, 305] width 26 height 26
click at [893, 327] on span "19" at bounding box center [892, 334] width 26 height 26
click at [889, 367] on span "26" at bounding box center [892, 363] width 26 height 26
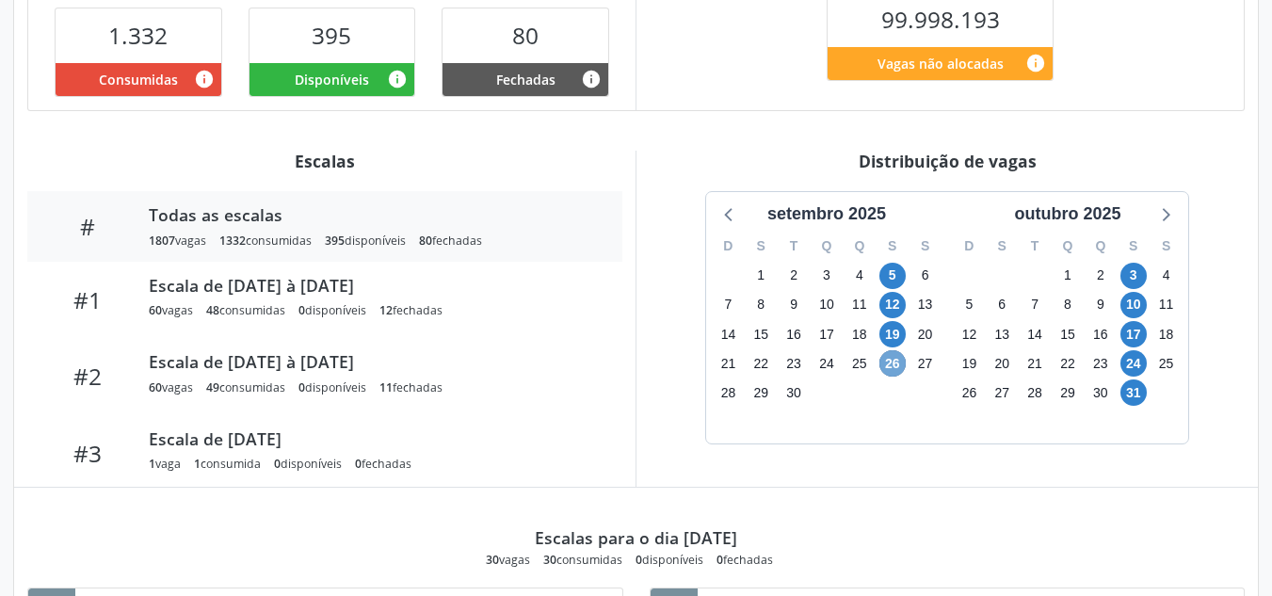
click at [889, 367] on span "26" at bounding box center [892, 363] width 26 height 26
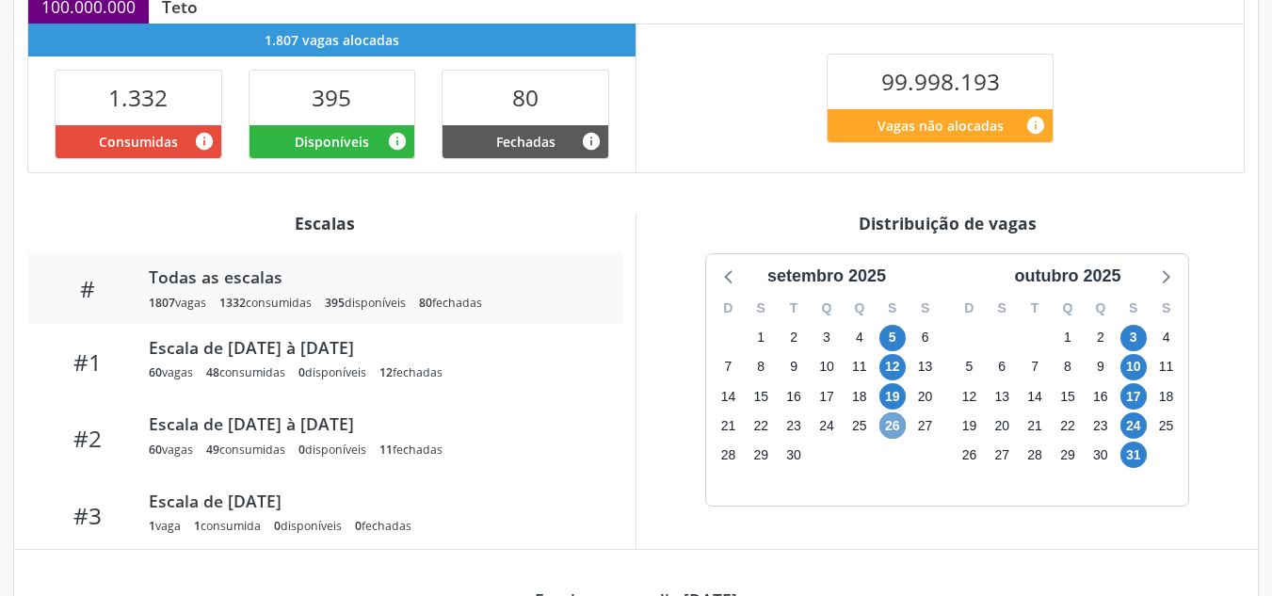
scroll to position [321, 0]
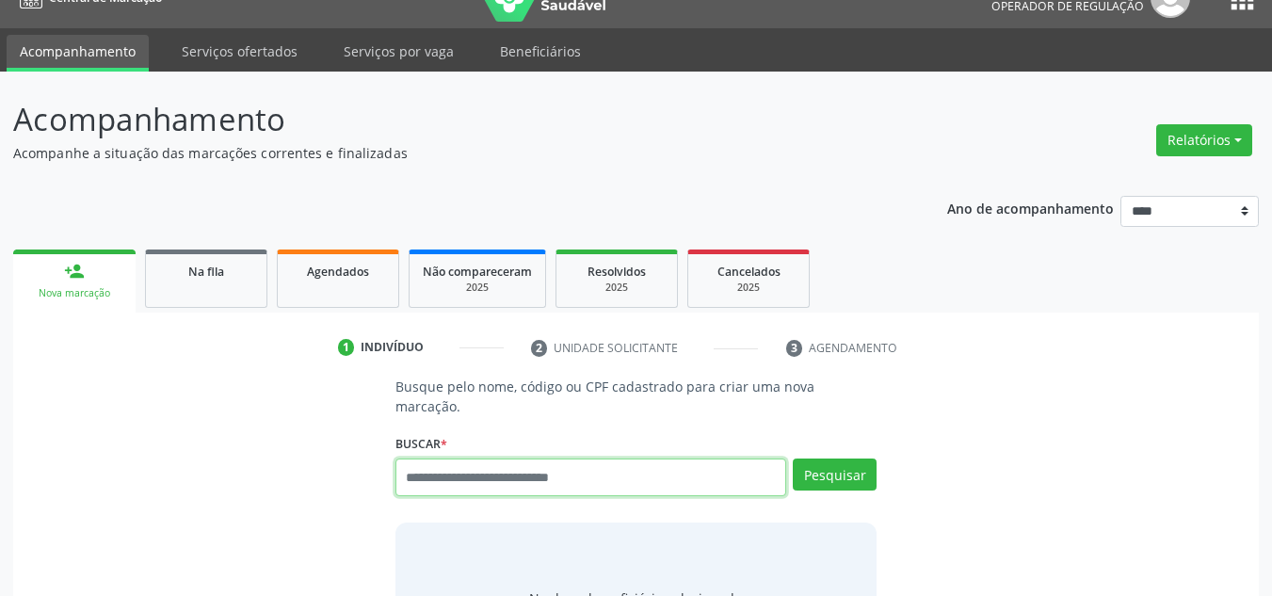
scroll to position [32, 0]
paste input "**********"
type input "**********"
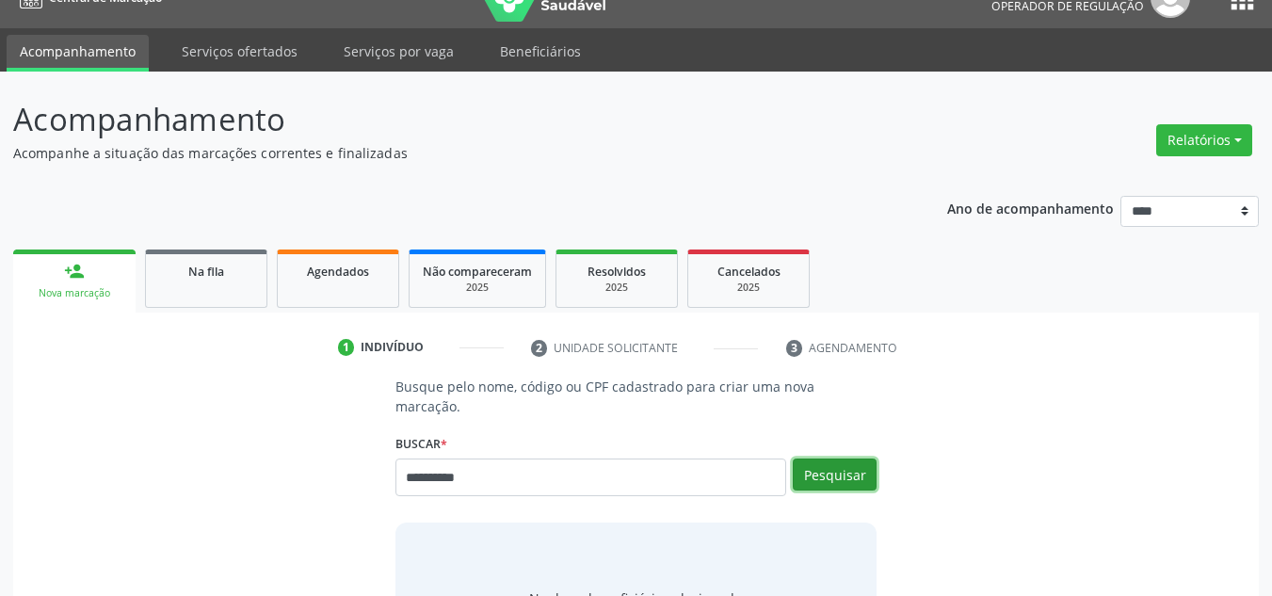
click at [837, 462] on button "Pesquisar" at bounding box center [835, 475] width 84 height 32
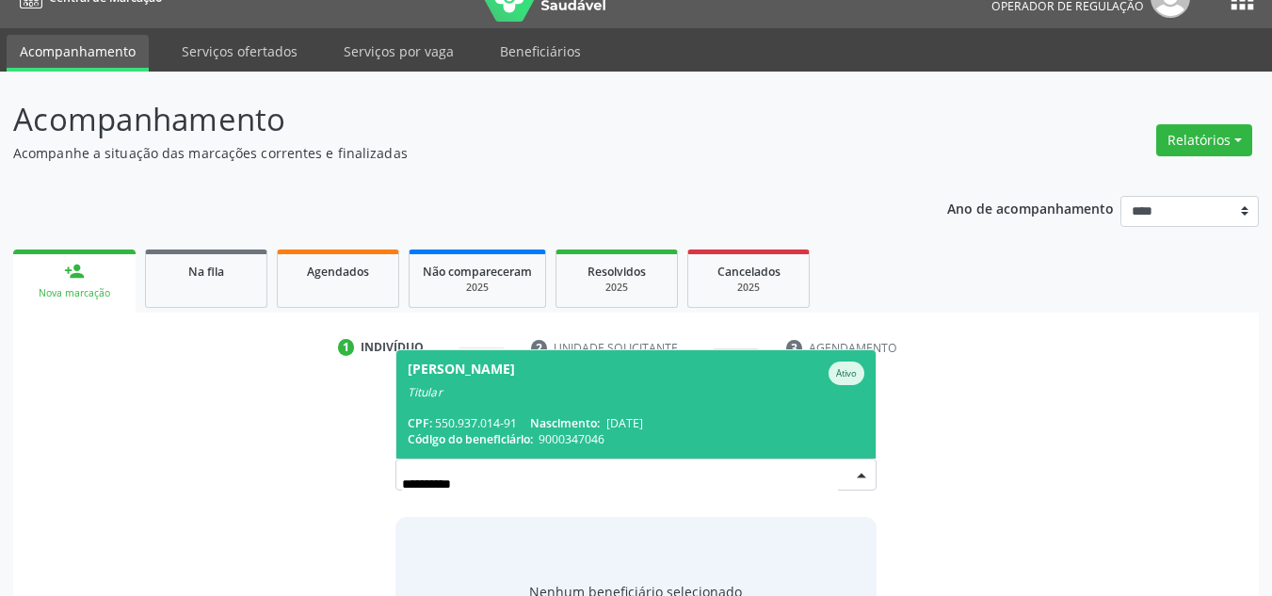
drag, startPoint x: 499, startPoint y: 378, endPoint x: 524, endPoint y: 378, distance: 25.4
click at [503, 385] on div "Titular" at bounding box center [637, 392] width 458 height 15
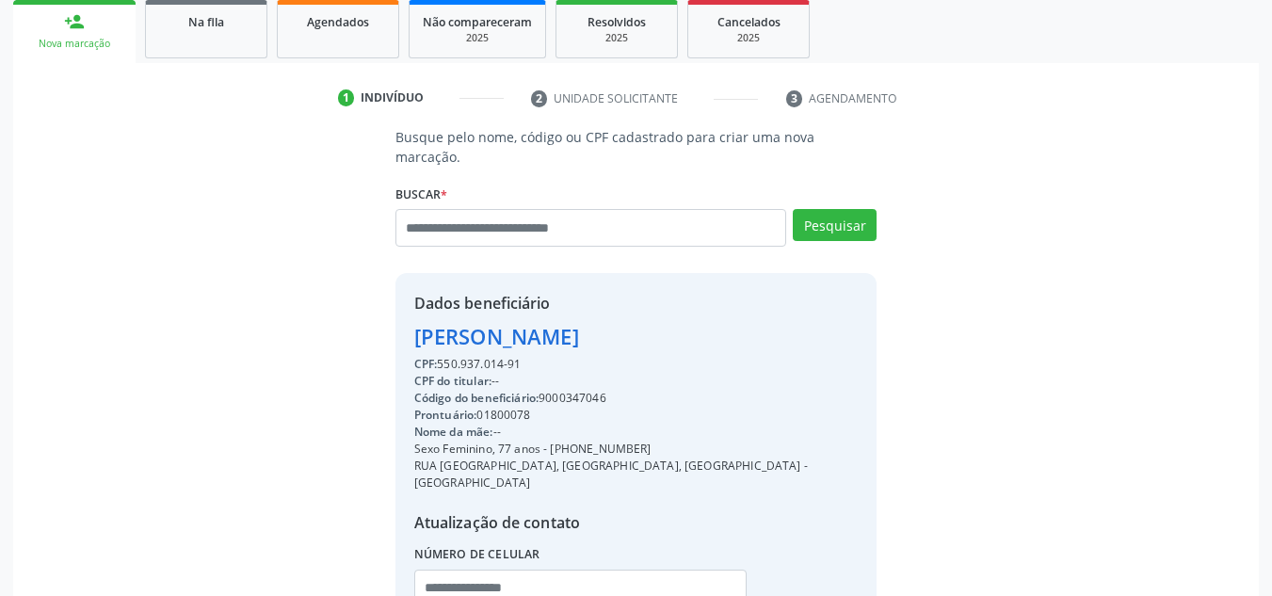
scroll to position [398, 0]
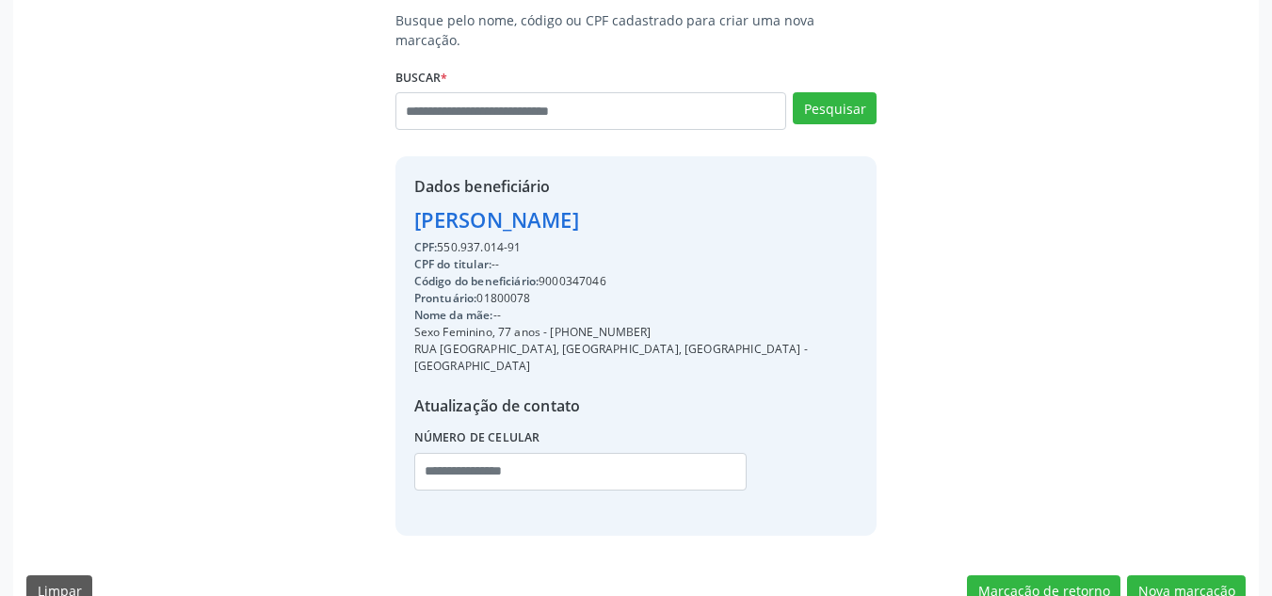
click at [581, 273] on div "Código do beneficiário: 9000347046" at bounding box center [636, 281] width 444 height 17
copy div "9000347046"
drag, startPoint x: 567, startPoint y: 313, endPoint x: 670, endPoint y: 314, distance: 103.6
click at [670, 324] on div "Sexo Feminino, 77 anos - [PHONE_NUMBER]" at bounding box center [636, 332] width 444 height 17
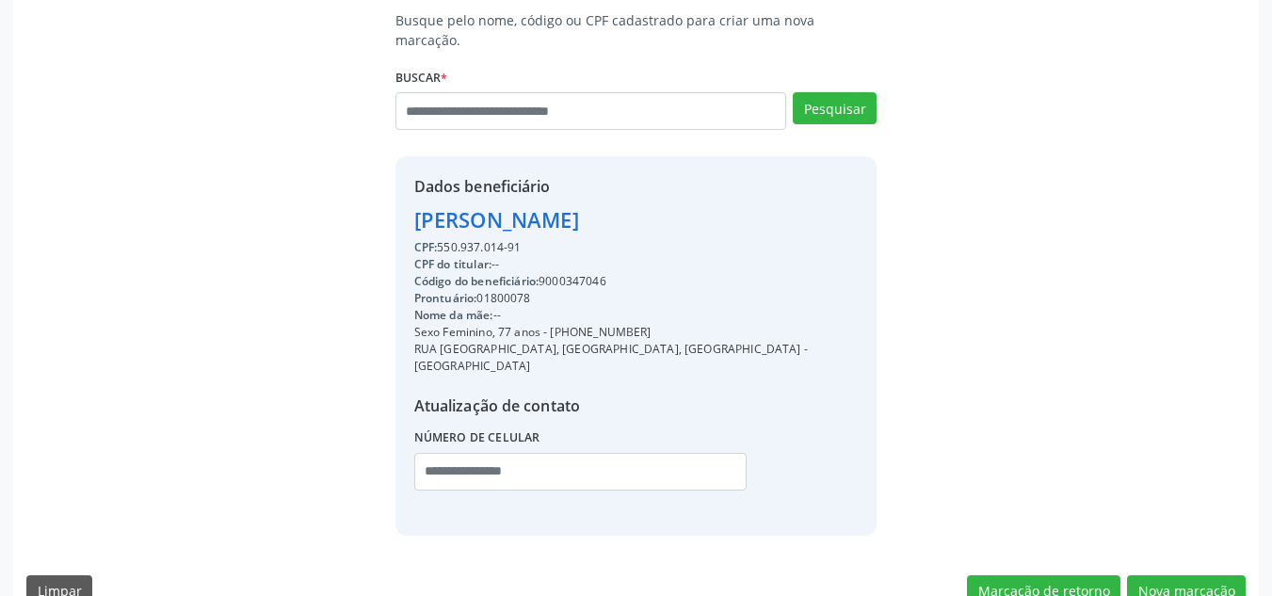
copy div "[PHONE_NUMBER]"
click at [562, 453] on input "text" at bounding box center [580, 472] width 333 height 38
paste input "**********"
type input "**********"
click at [593, 273] on div "Código do beneficiário: 9000347046" at bounding box center [636, 281] width 444 height 17
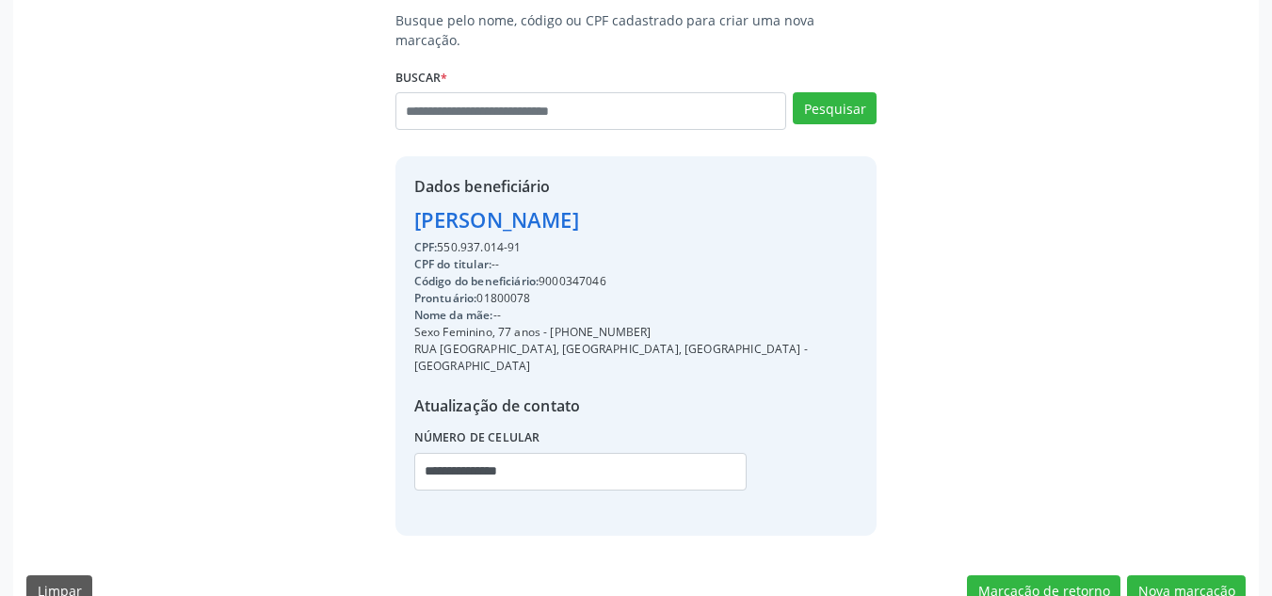
click at [594, 273] on div "Código do beneficiário: 9000347046" at bounding box center [636, 281] width 444 height 17
copy div "9000347046"
drag, startPoint x: 1167, startPoint y: 542, endPoint x: 1159, endPoint y: 538, distance: 9.7
click at [1168, 575] on button "Nova marcação" at bounding box center [1186, 591] width 119 height 32
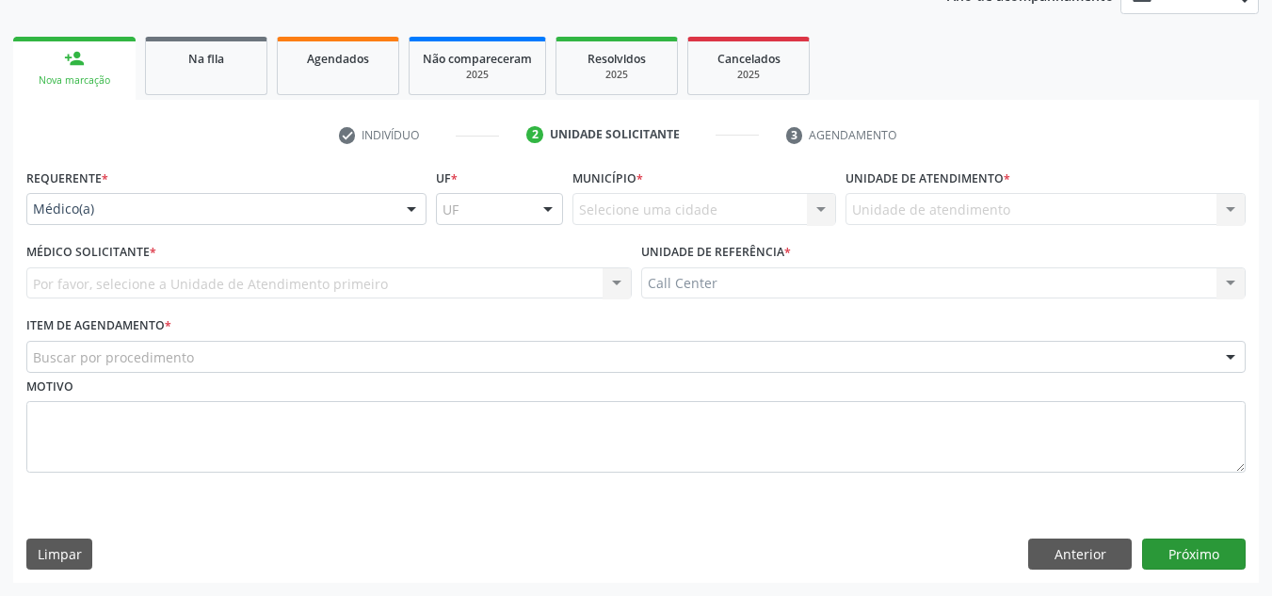
scroll to position [245, 0]
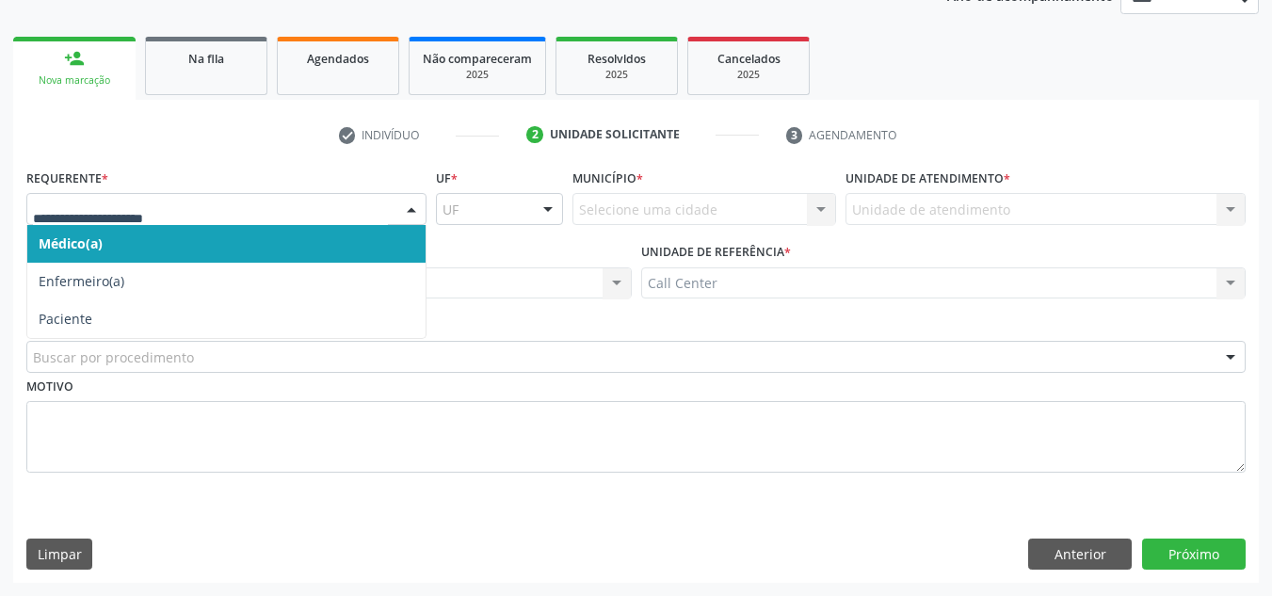
click at [137, 197] on div at bounding box center [226, 209] width 400 height 32
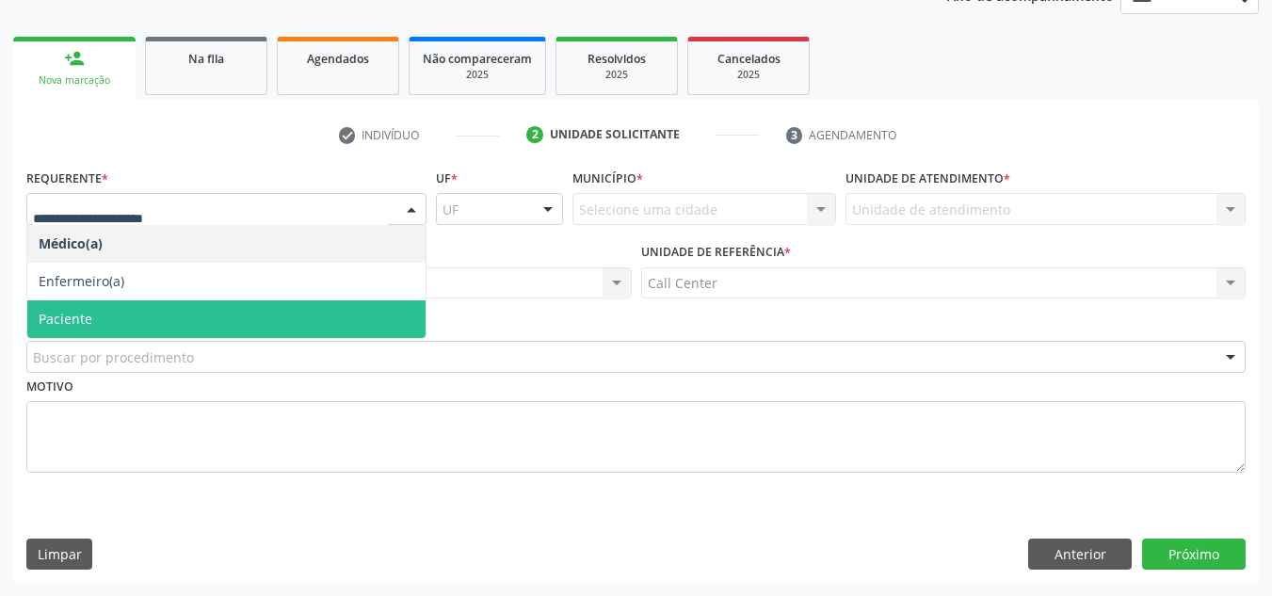
click at [140, 321] on span "Paciente" at bounding box center [226, 319] width 398 height 38
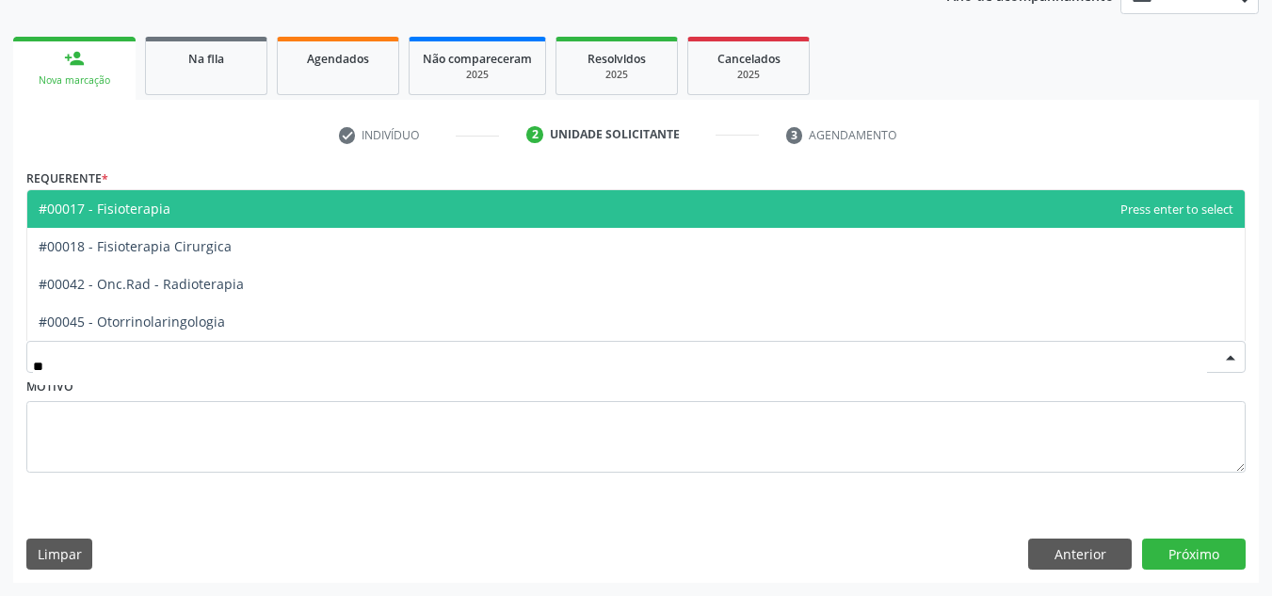
type input "***"
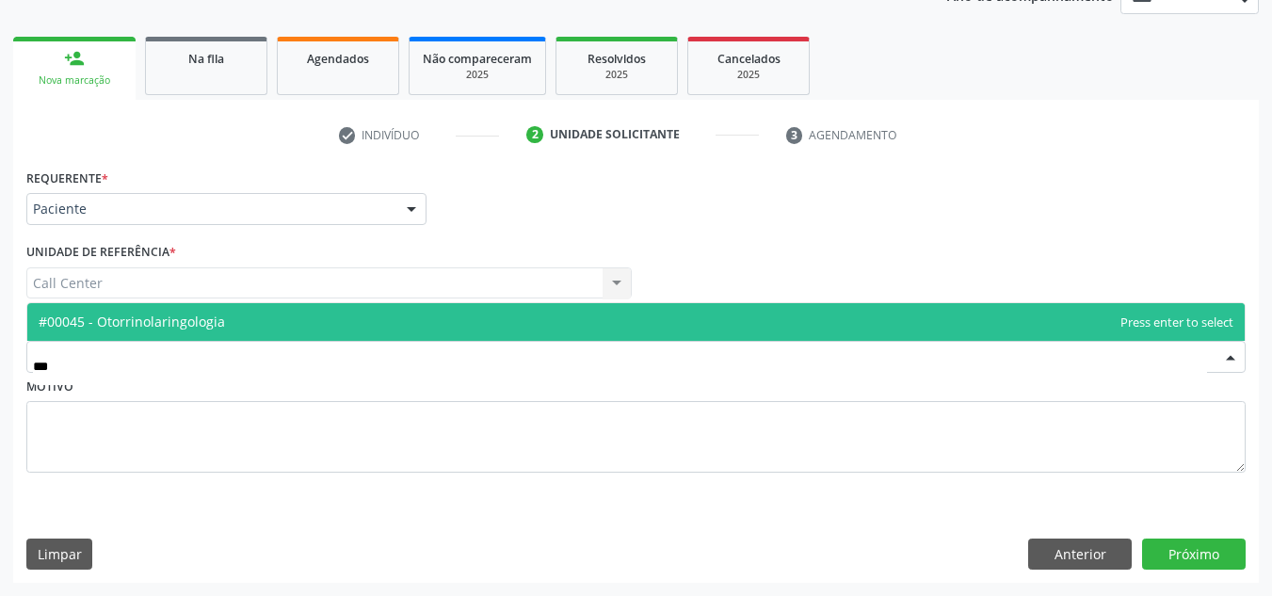
click at [143, 328] on span "#00045 - Otorrinolaringologia" at bounding box center [132, 322] width 186 height 18
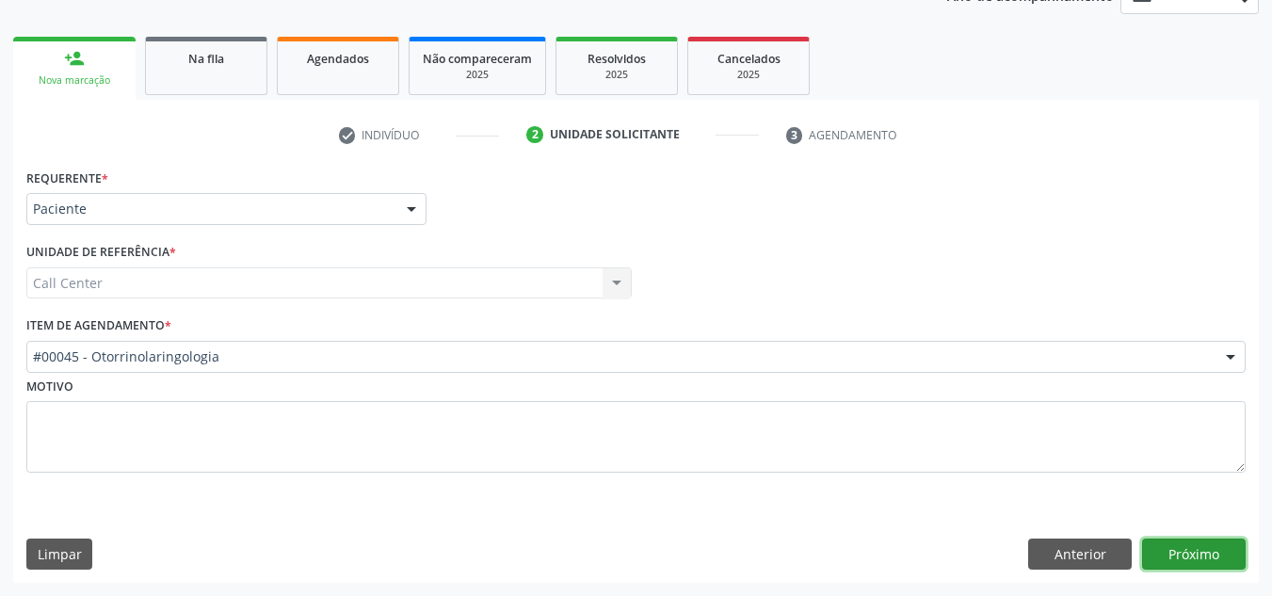
click at [1191, 547] on button "Próximo" at bounding box center [1194, 555] width 104 height 32
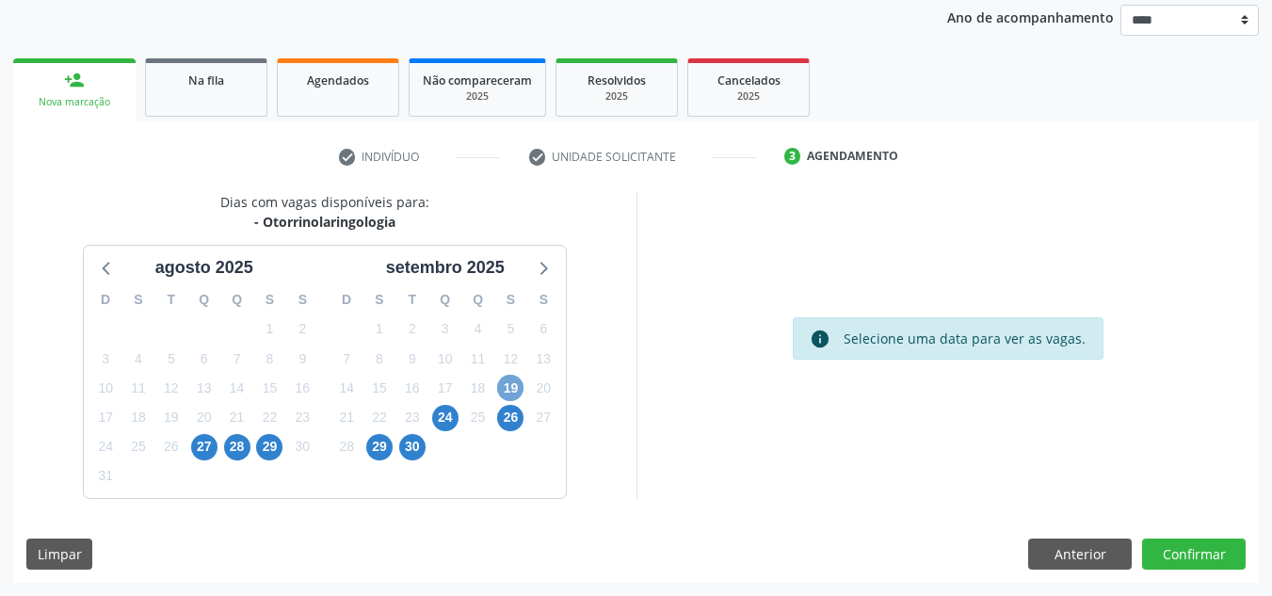
click at [509, 395] on span "19" at bounding box center [510, 388] width 26 height 26
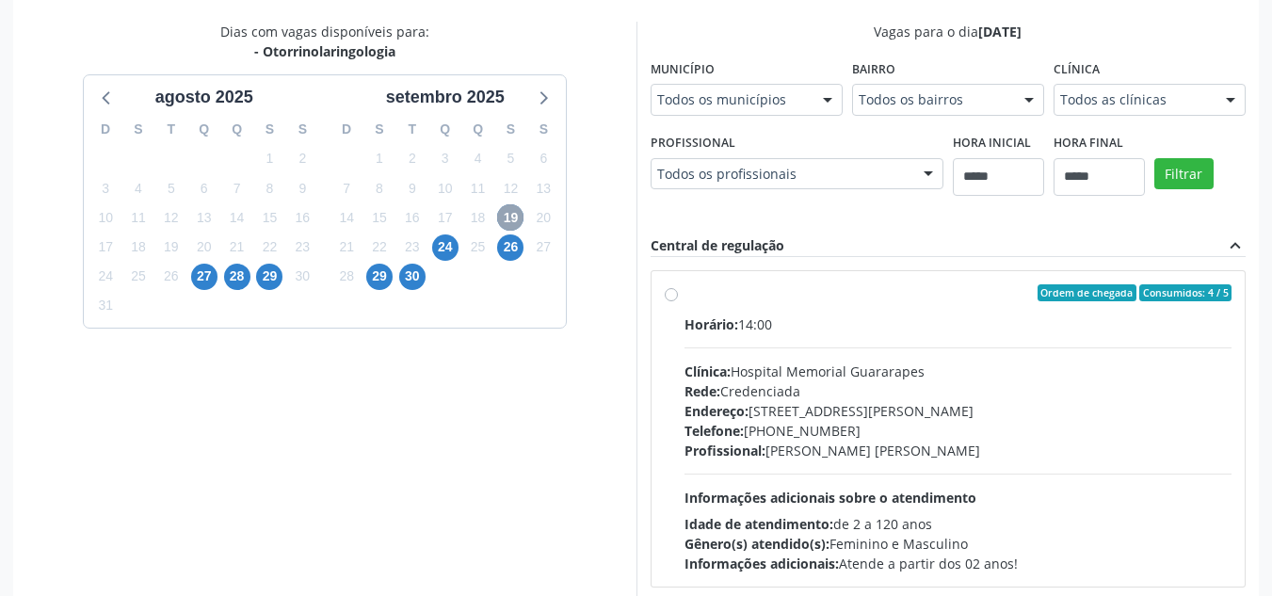
scroll to position [495, 0]
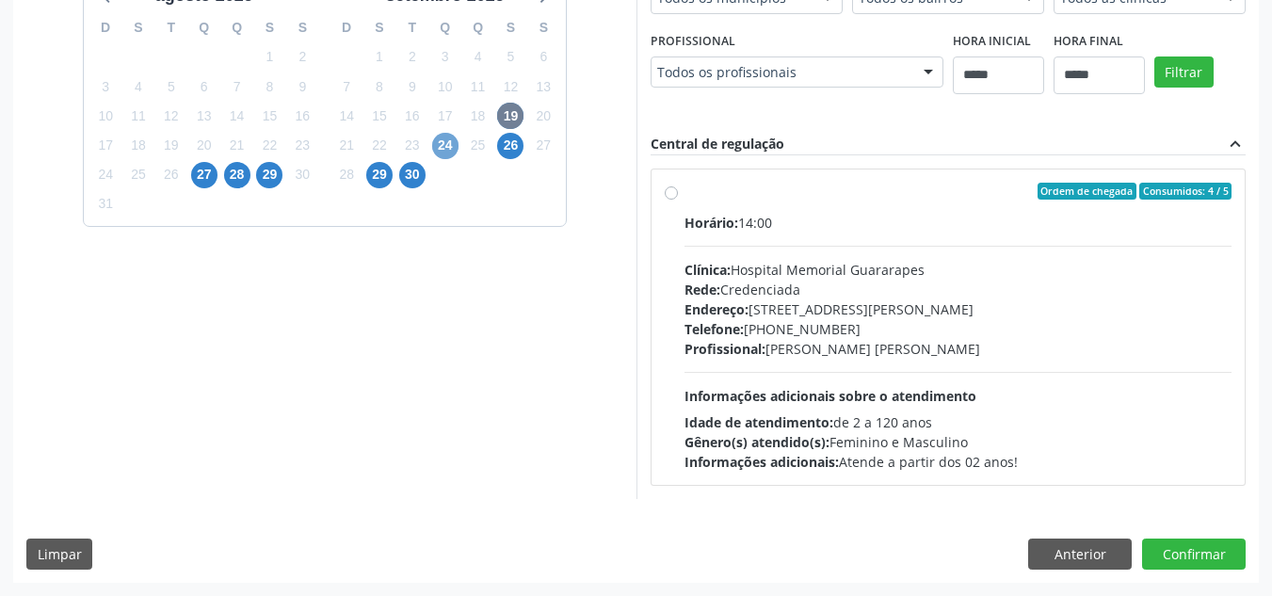
click at [453, 150] on span "24" at bounding box center [445, 146] width 26 height 26
click at [242, 171] on span "28" at bounding box center [237, 175] width 26 height 26
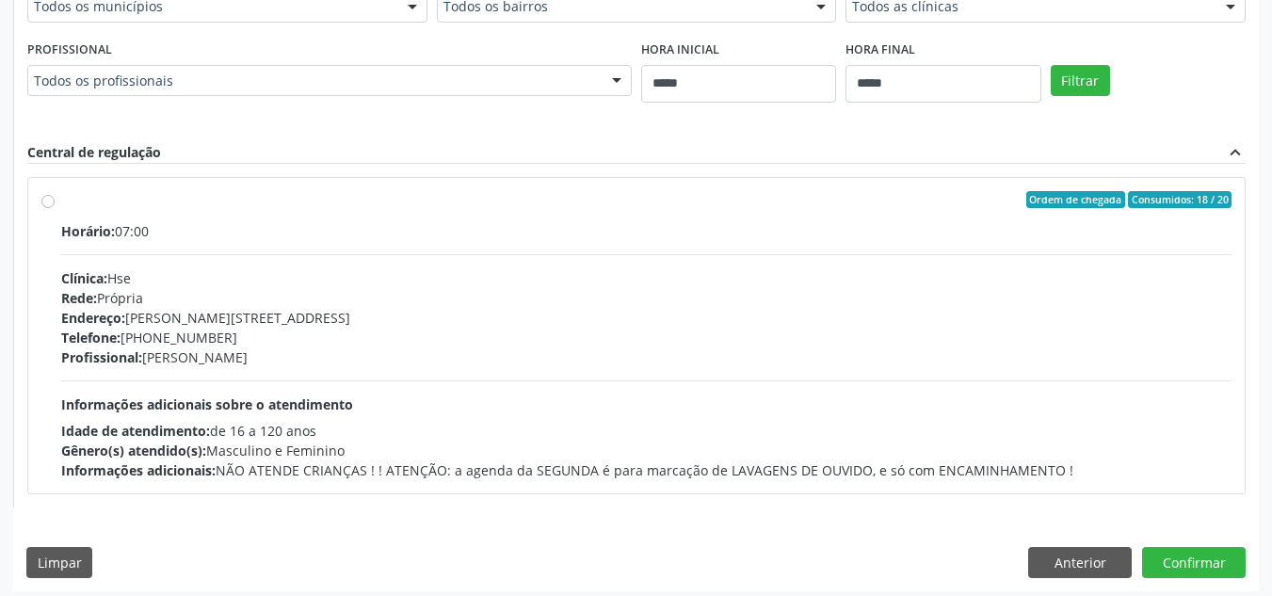
scroll to position [801, 0]
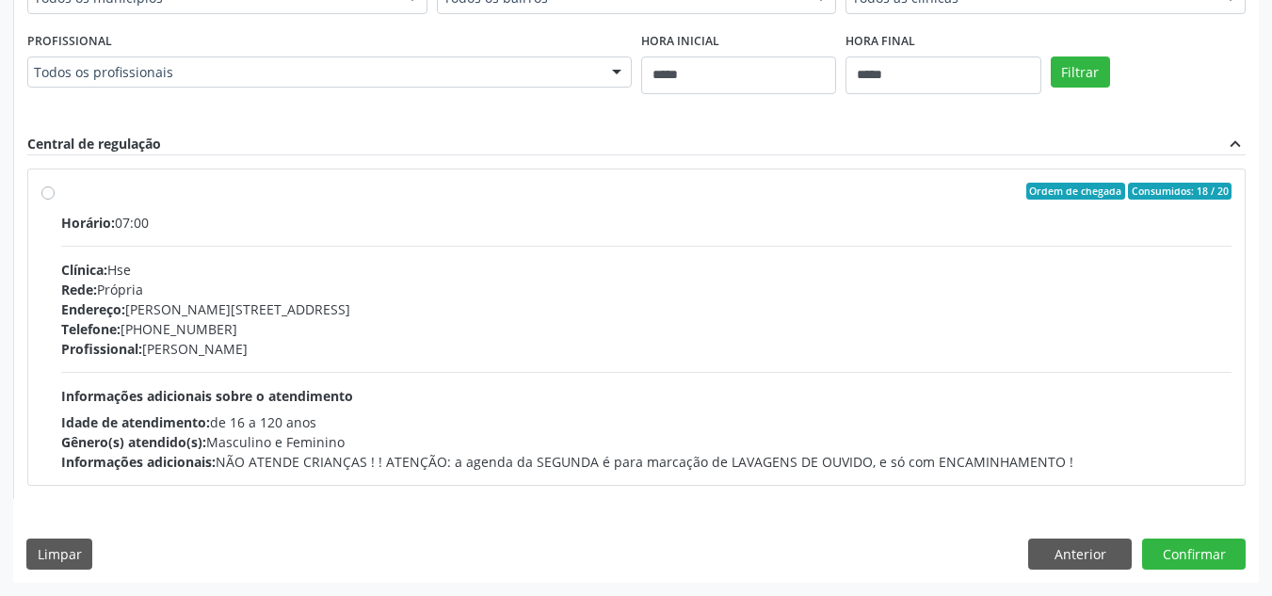
click at [698, 417] on div "Idade de atendimento: de 16 a 120 anos" at bounding box center [646, 422] width 1170 height 20
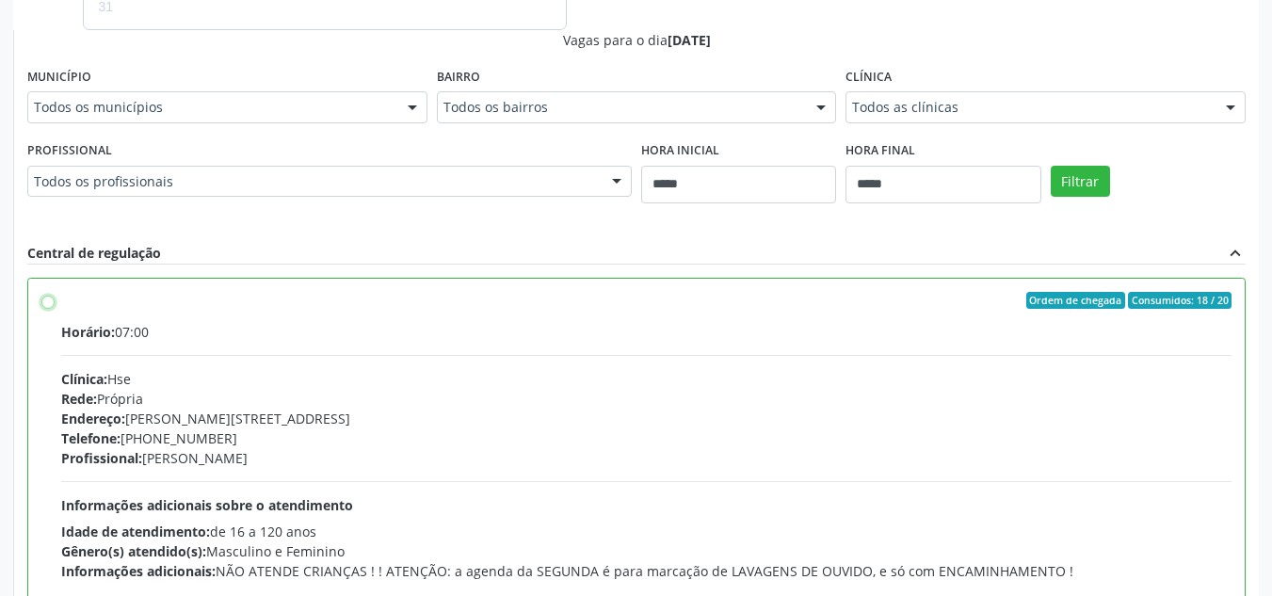
scroll to position [519, 0]
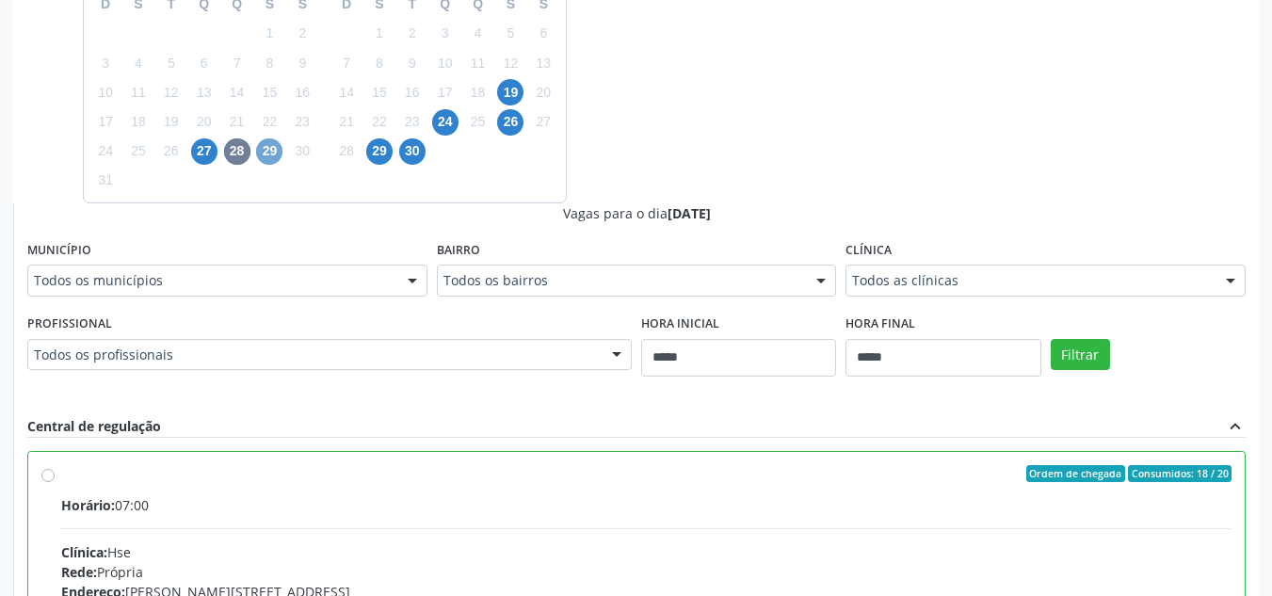
click at [277, 153] on span "29" at bounding box center [269, 151] width 26 height 26
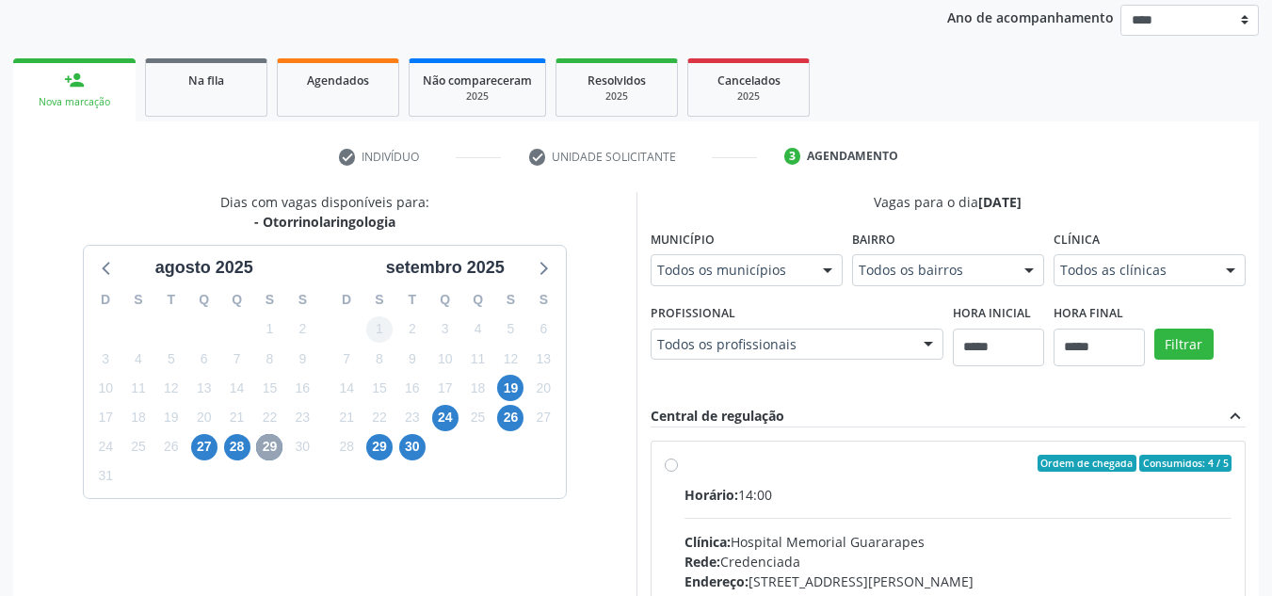
scroll to position [495, 0]
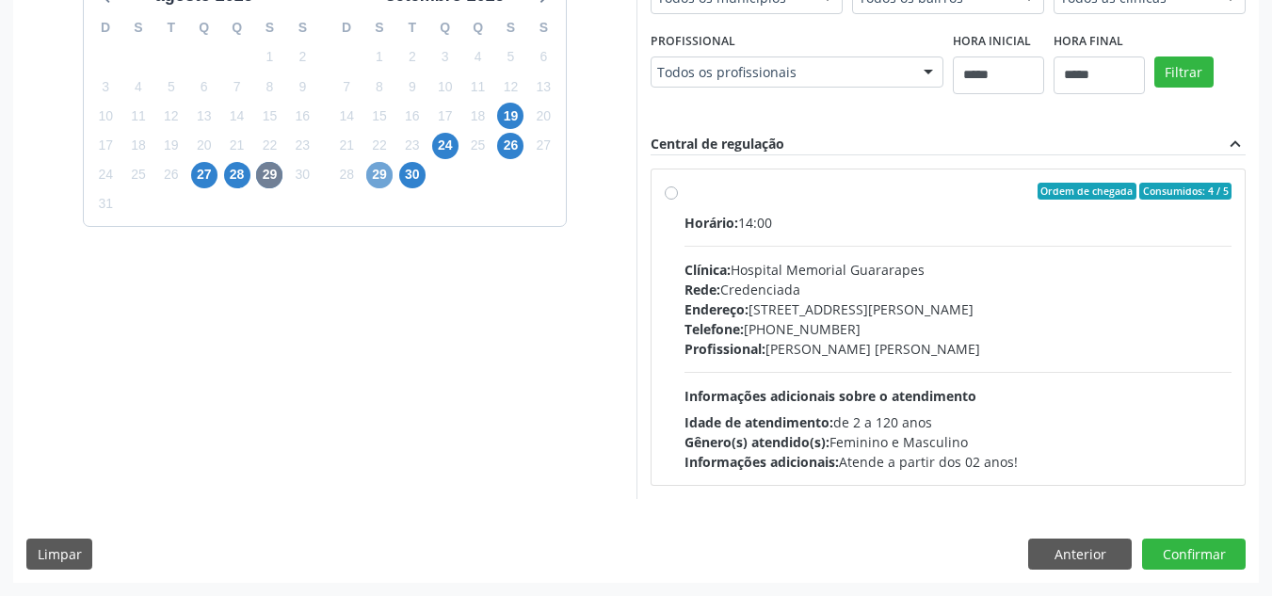
click at [381, 169] on span "29" at bounding box center [379, 175] width 26 height 26
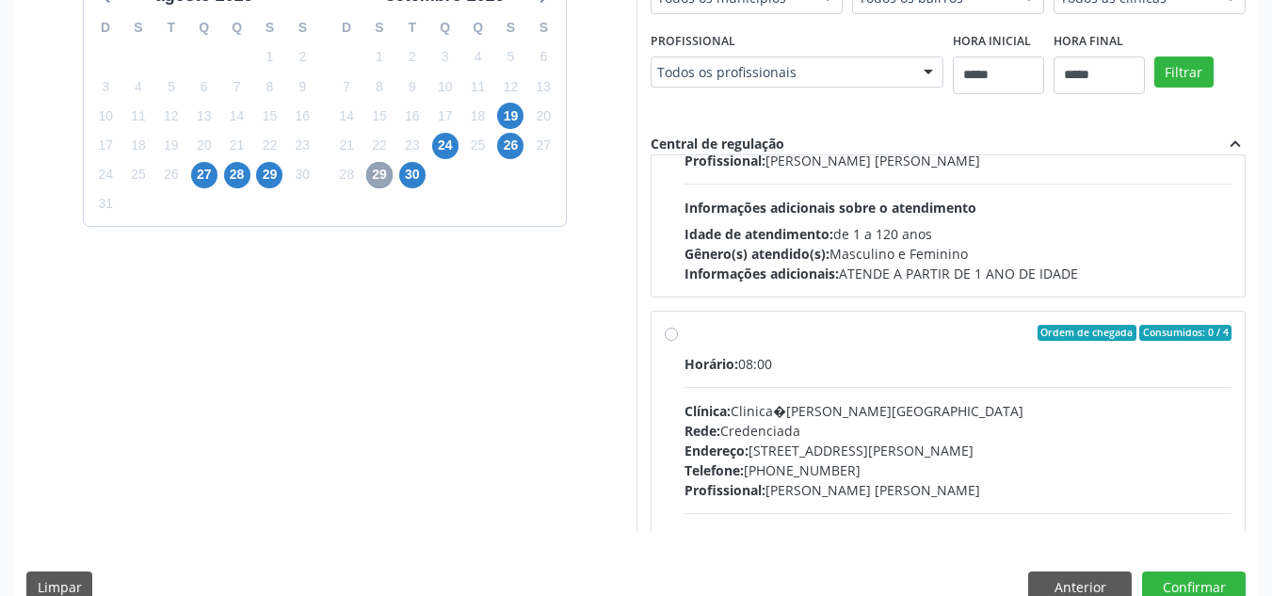
scroll to position [282, 0]
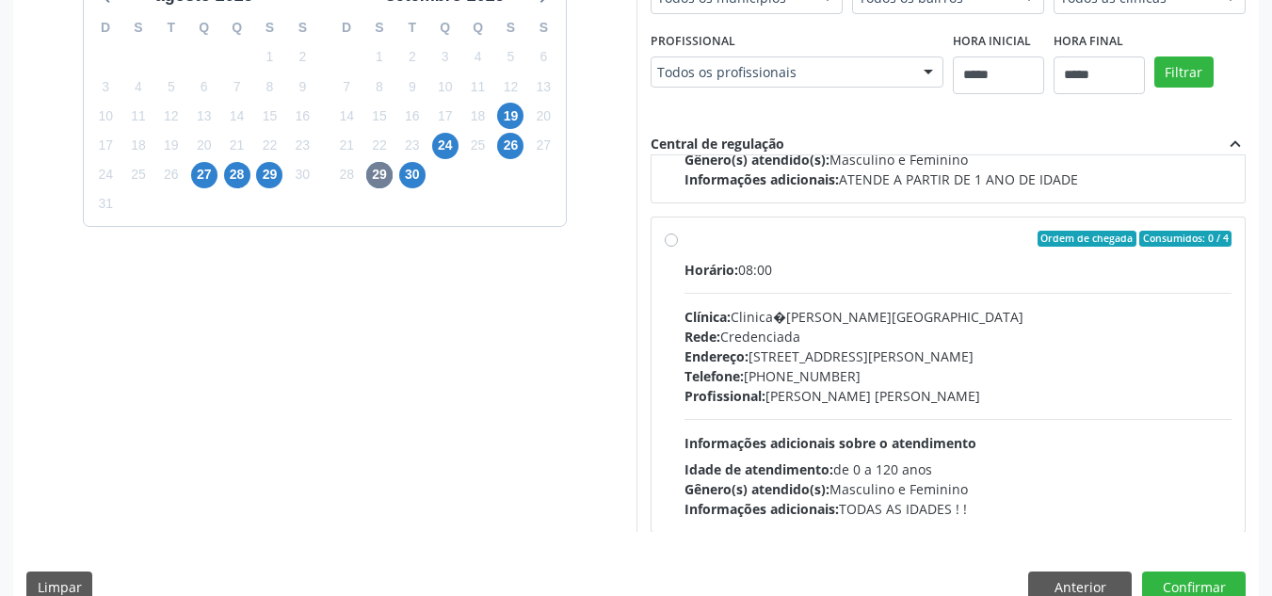
click at [836, 397] on div "Profissional: [PERSON_NAME] [PERSON_NAME]" at bounding box center [958, 396] width 548 height 20
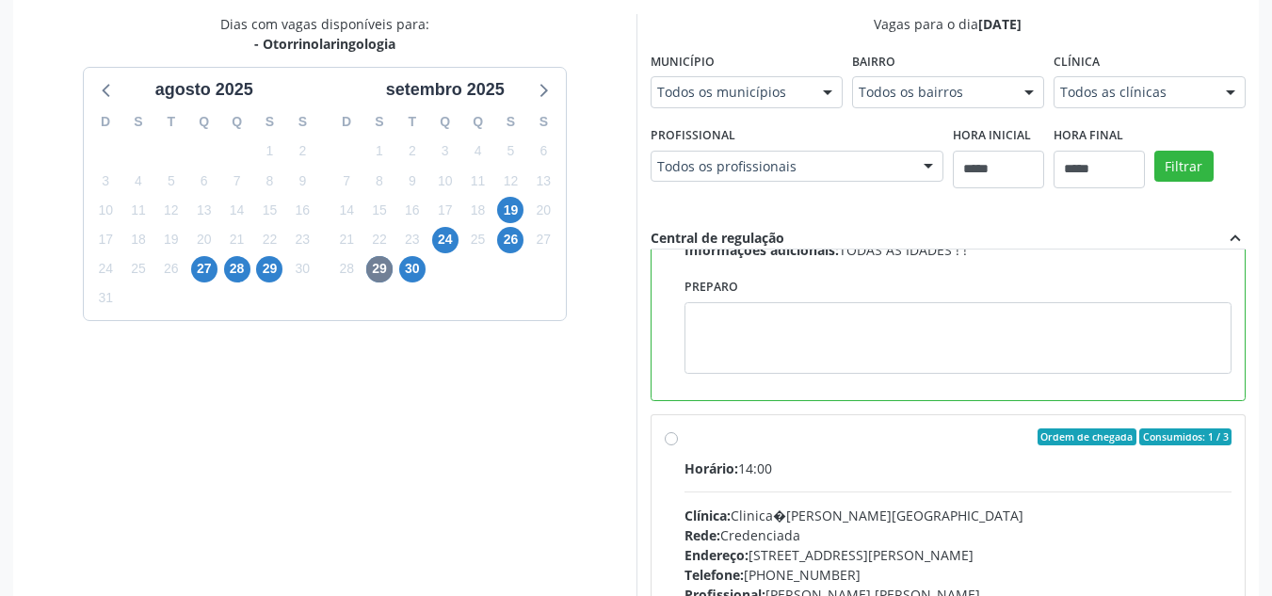
scroll to position [660, 0]
